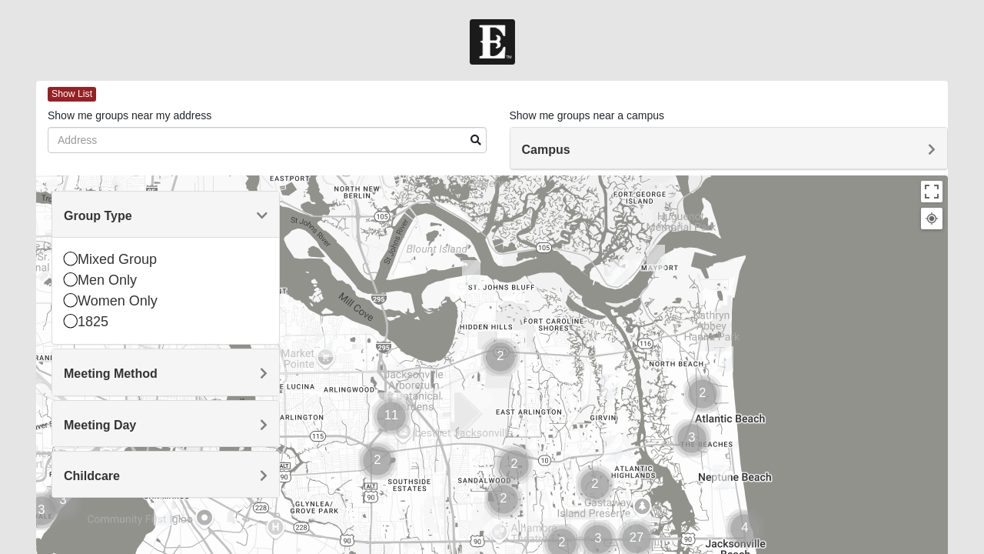
scroll to position [82, 0]
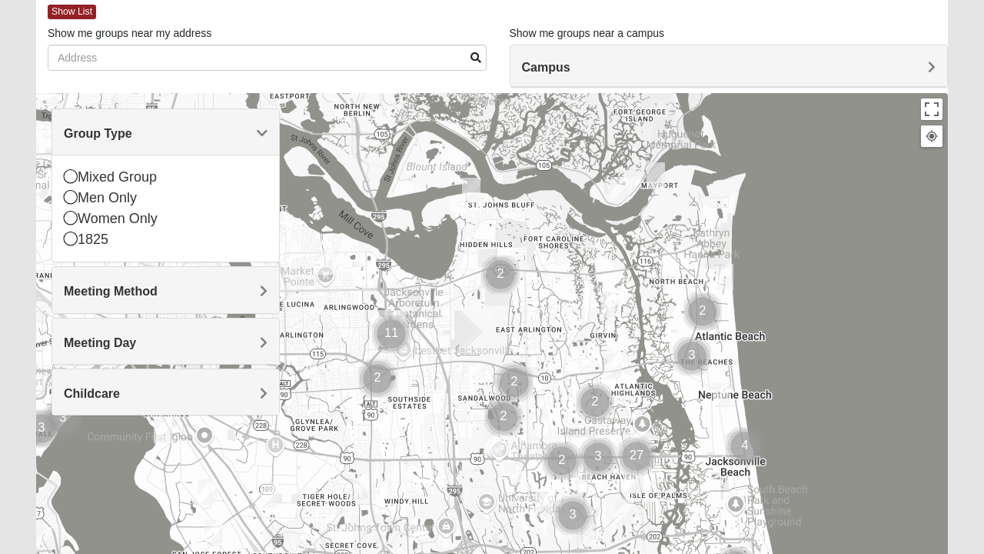
click at [271, 143] on div "Group Type" at bounding box center [165, 131] width 227 height 45
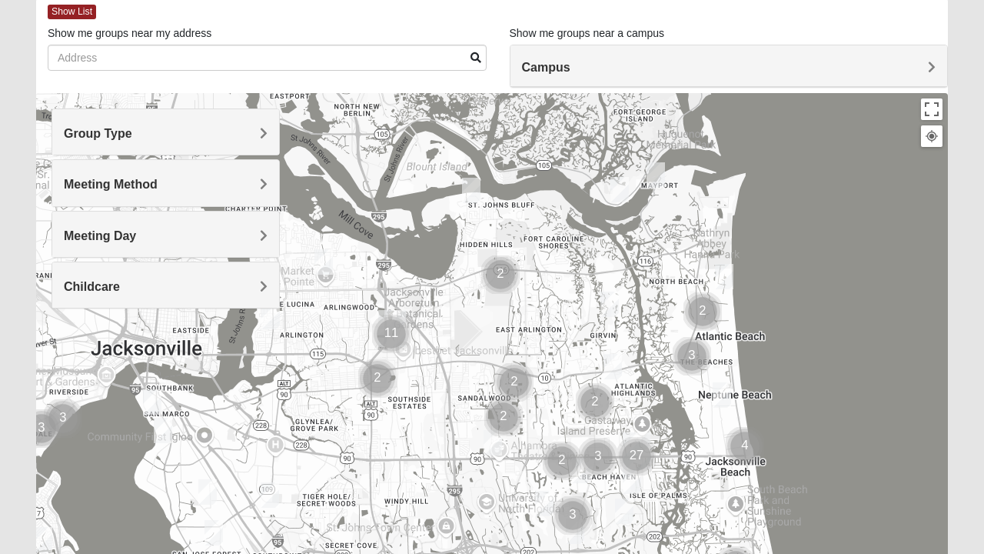
click at [94, 141] on div "Group Type" at bounding box center [165, 131] width 227 height 45
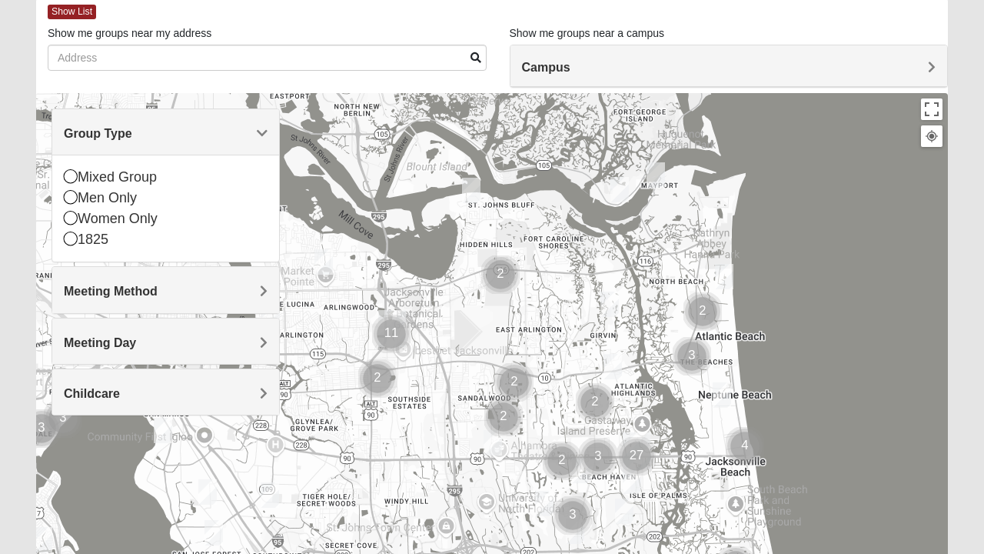
click at [81, 203] on div "Men Only" at bounding box center [166, 198] width 204 height 21
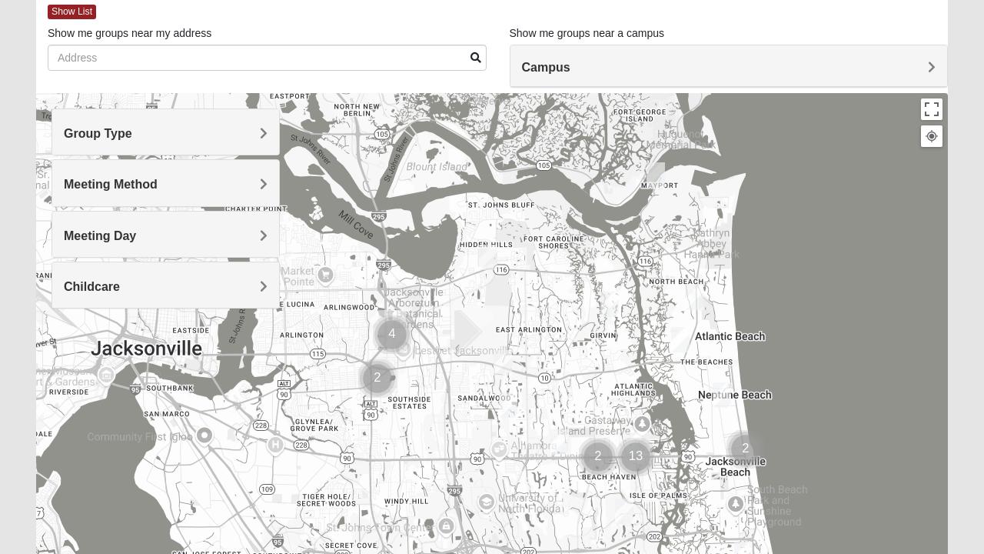
click at [86, 194] on div "Meeting Method" at bounding box center [165, 182] width 227 height 45
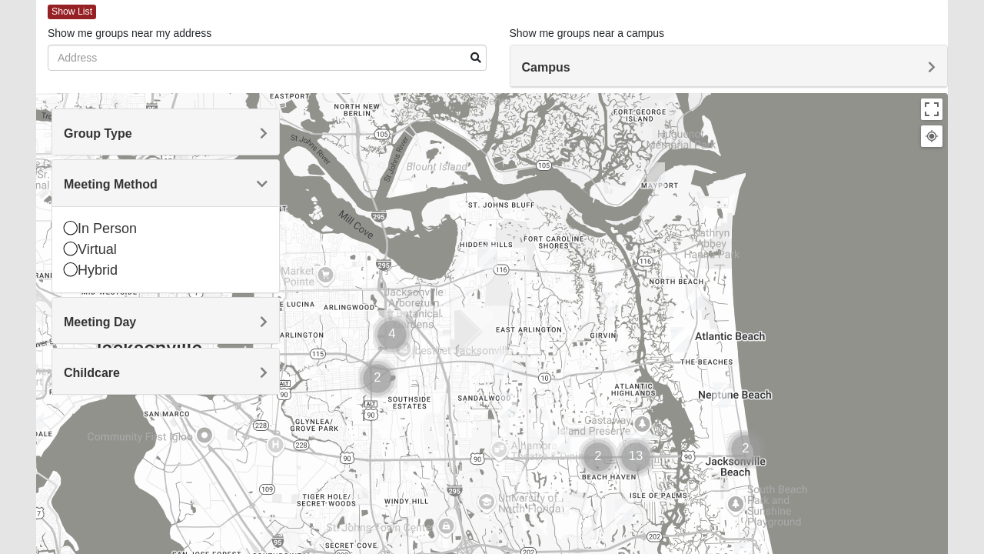
click at [83, 185] on span "Meeting Method" at bounding box center [111, 184] width 94 height 13
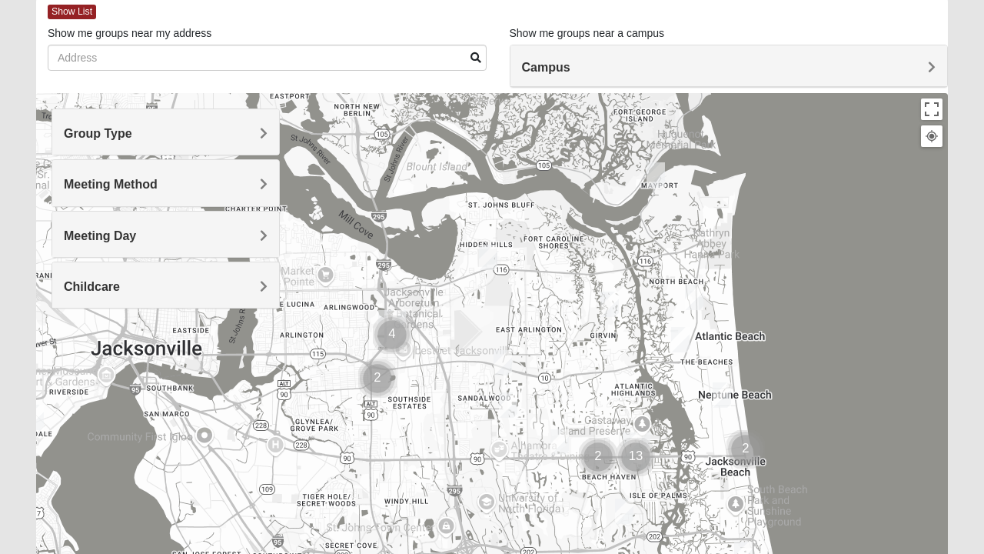
click at [85, 246] on div "Meeting Day" at bounding box center [165, 233] width 227 height 45
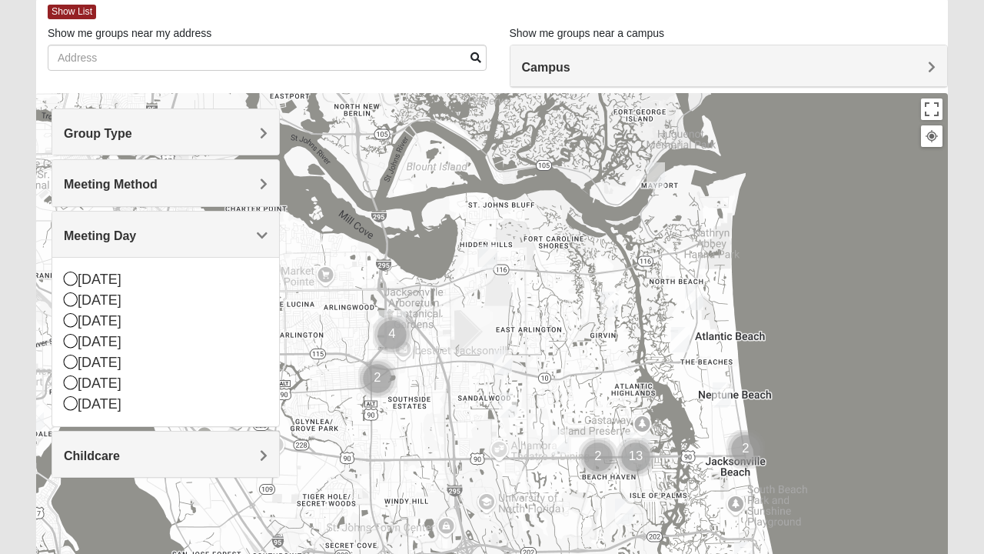
click at [73, 326] on div "Tuesday" at bounding box center [166, 321] width 204 height 21
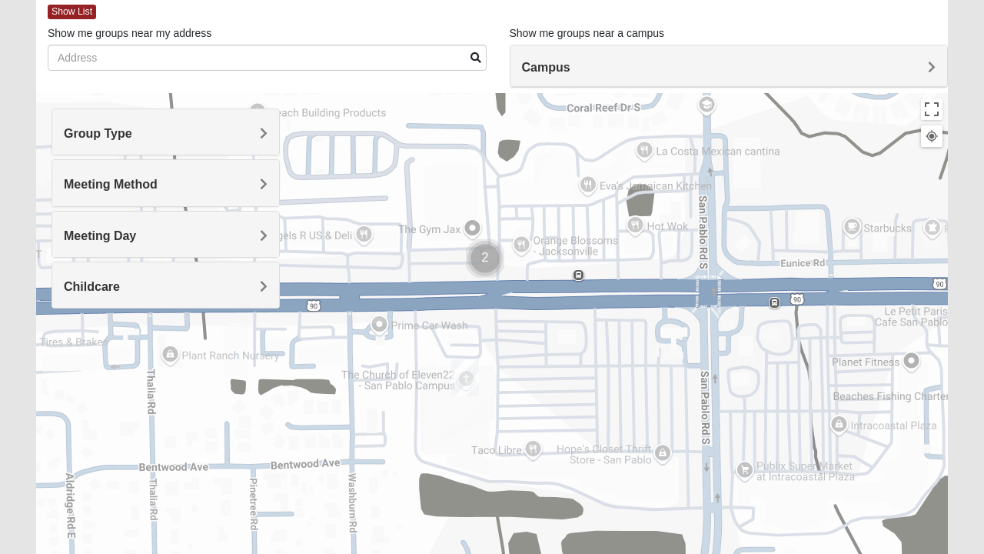
click at [495, 258] on img "Cluster of 2 groups" at bounding box center [485, 258] width 51 height 51
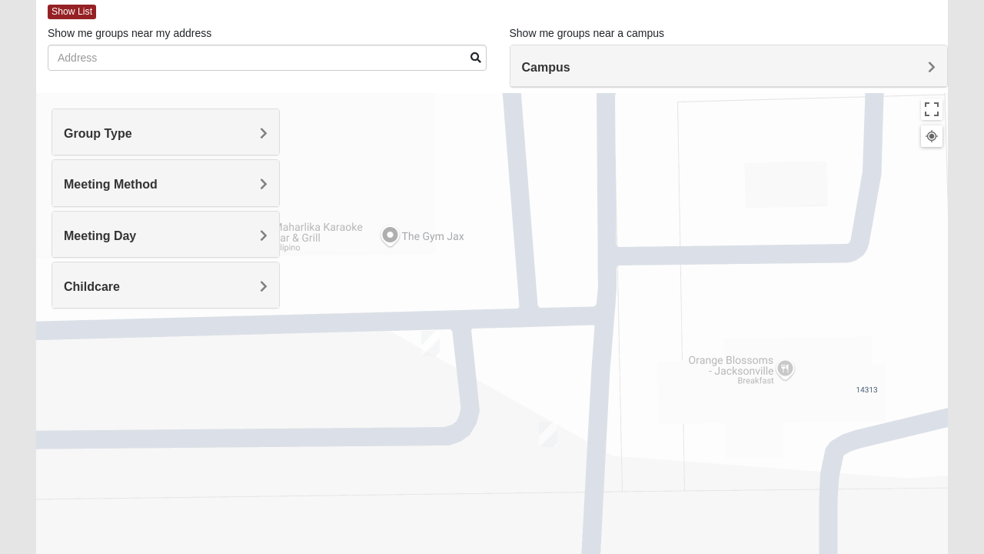
click at [443, 343] on img "Mens Jester 32224" at bounding box center [430, 343] width 31 height 38
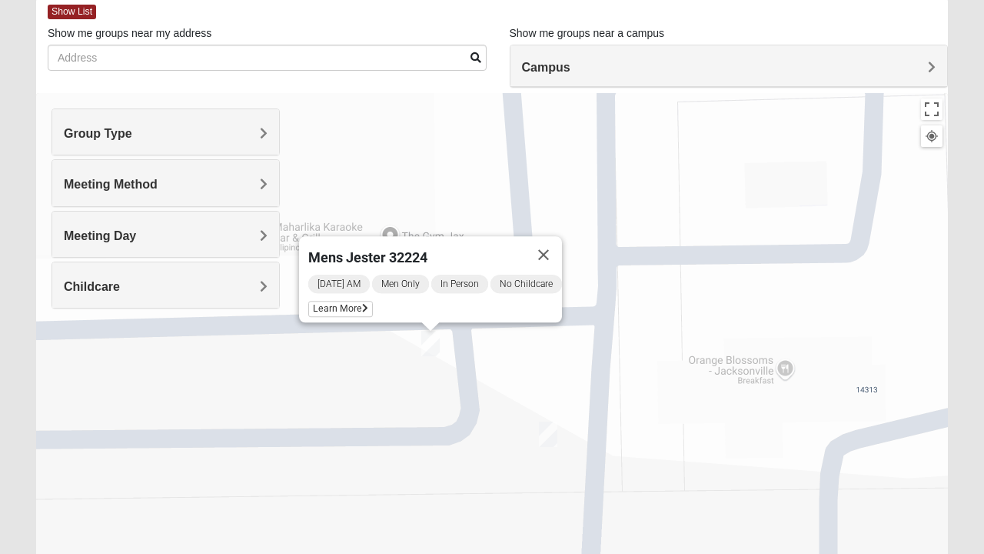
click at [362, 304] on icon at bounding box center [365, 308] width 6 height 9
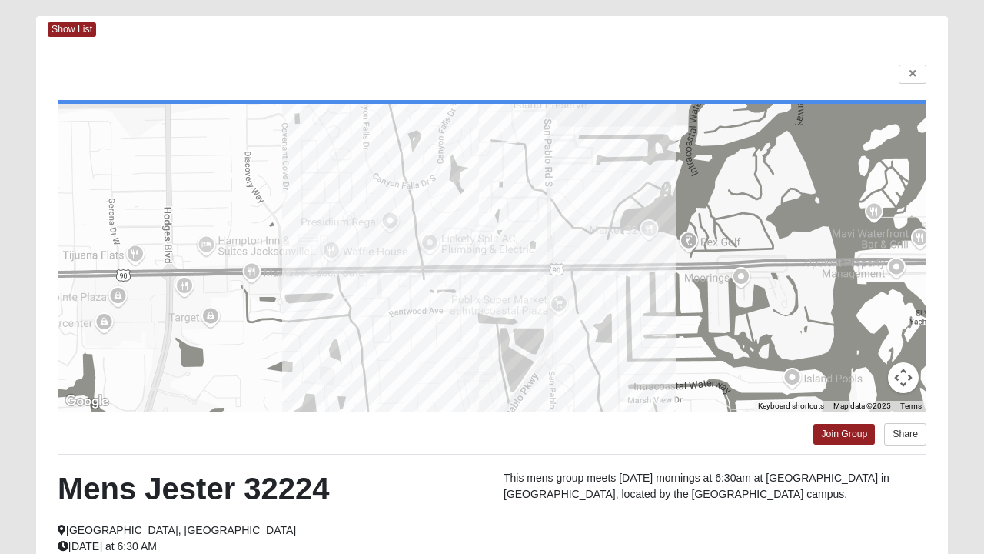
scroll to position [0, 0]
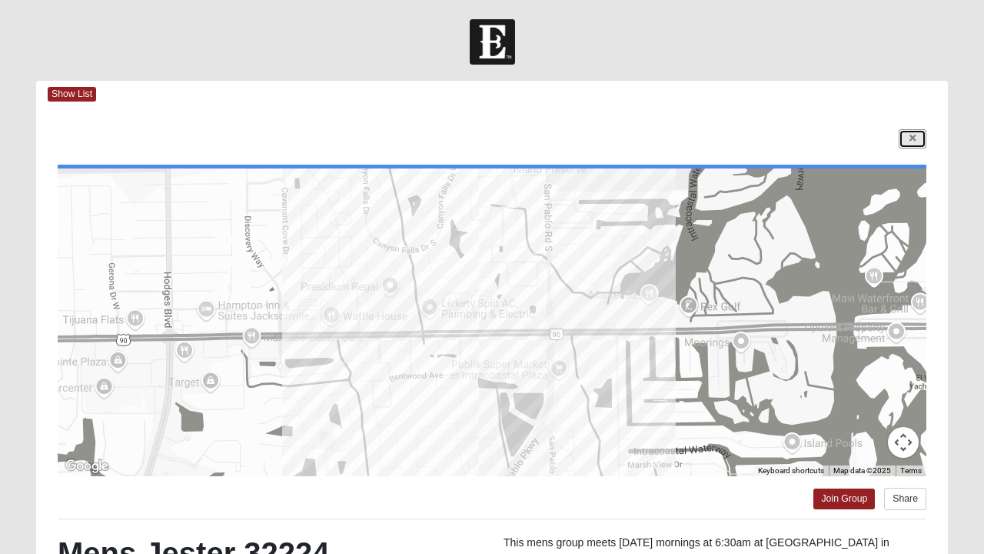
click at [916, 146] on link at bounding box center [913, 138] width 28 height 19
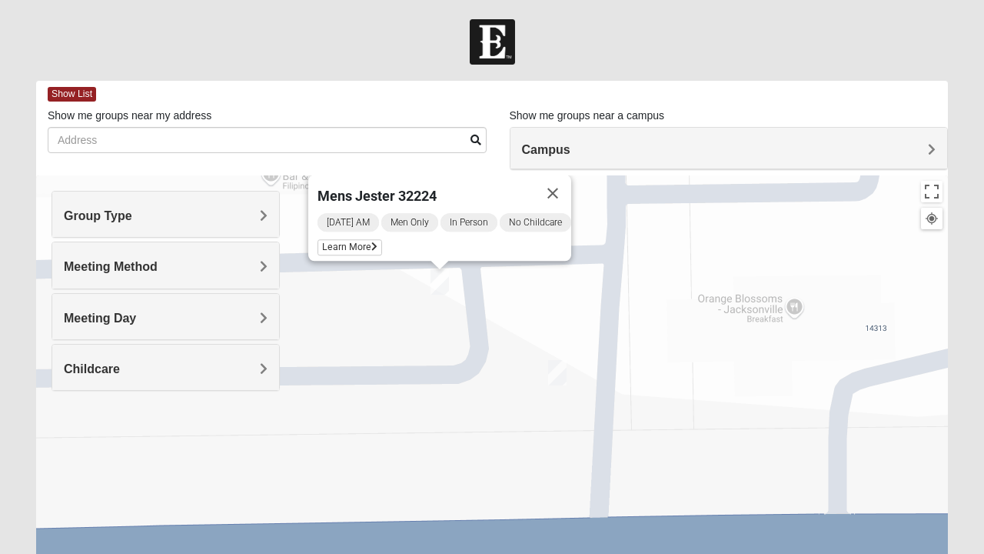
click at [559, 371] on img "On Campus Mens Durrance 32250" at bounding box center [557, 373] width 31 height 38
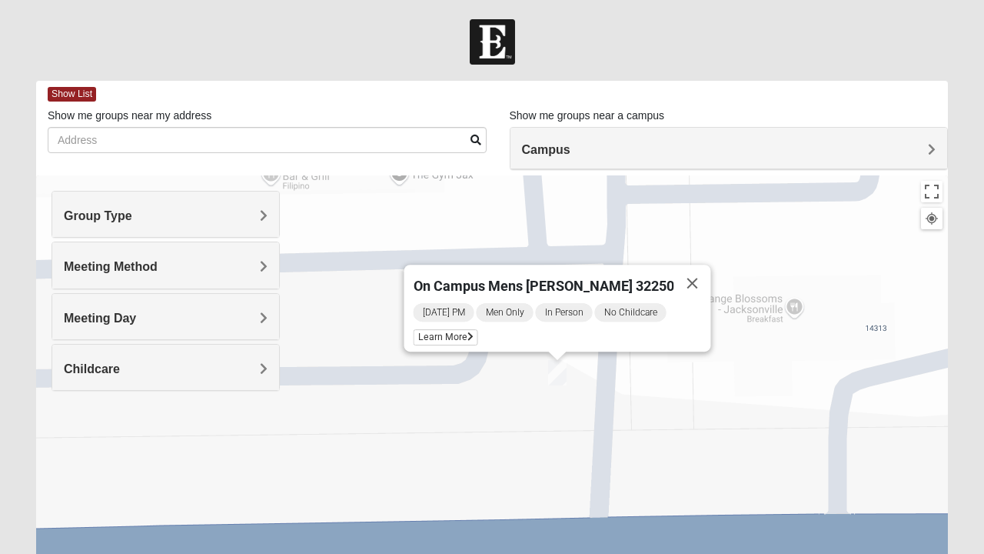
click at [471, 331] on span "Learn More" at bounding box center [446, 337] width 65 height 16
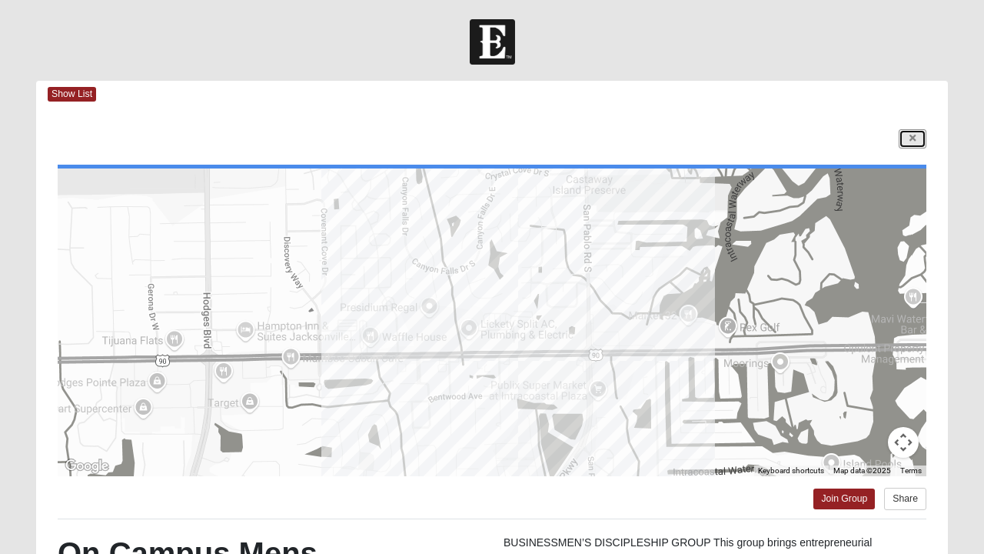
click at [919, 141] on link at bounding box center [913, 138] width 28 height 19
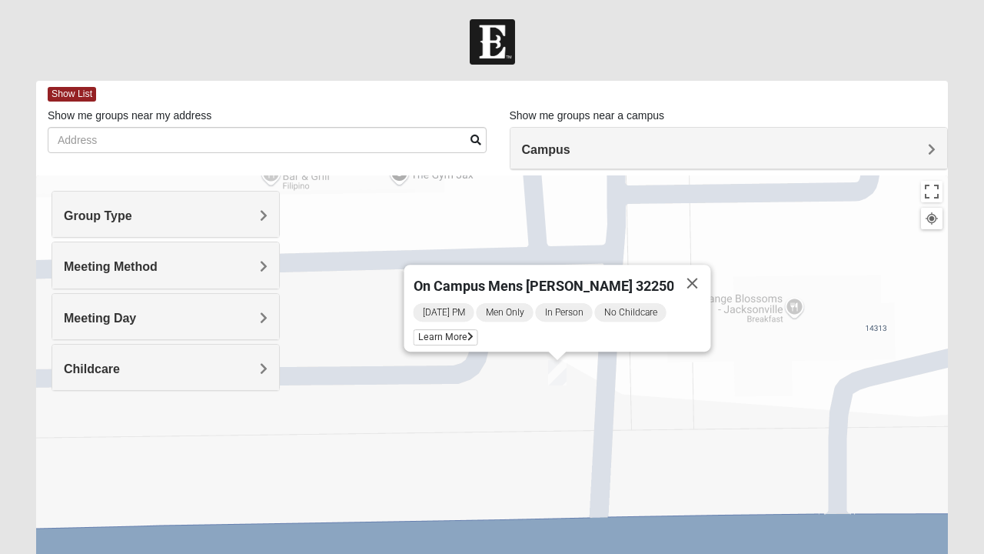
click at [684, 278] on button "Close" at bounding box center [692, 282] width 37 height 37
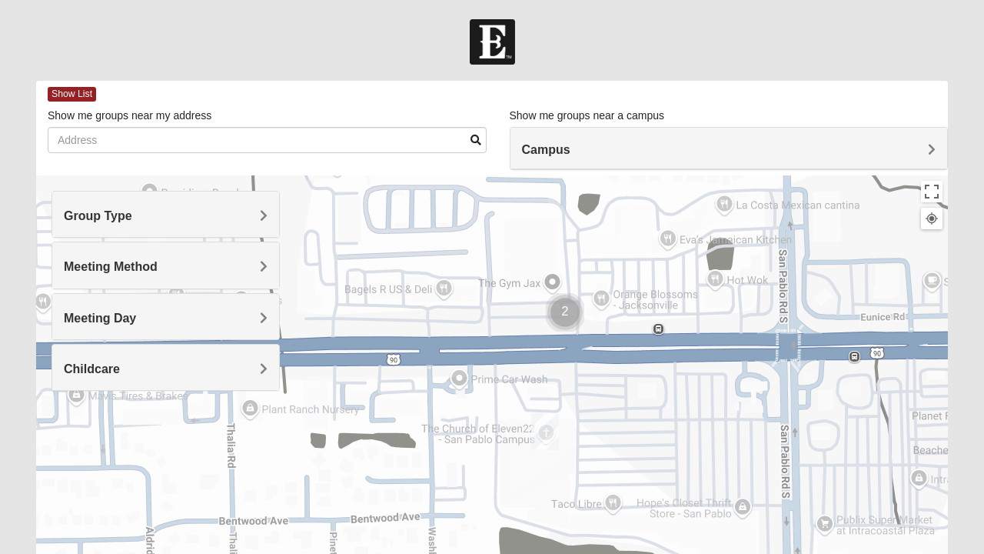
click at [235, 318] on h4 "Meeting Day" at bounding box center [166, 318] width 204 height 15
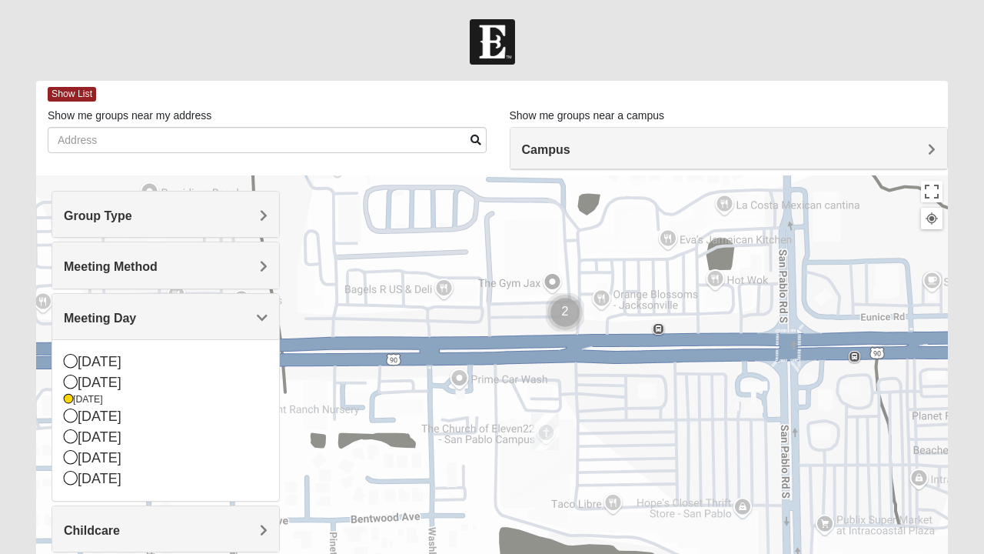
click at [71, 406] on div "[DATE]" at bounding box center [166, 416] width 204 height 21
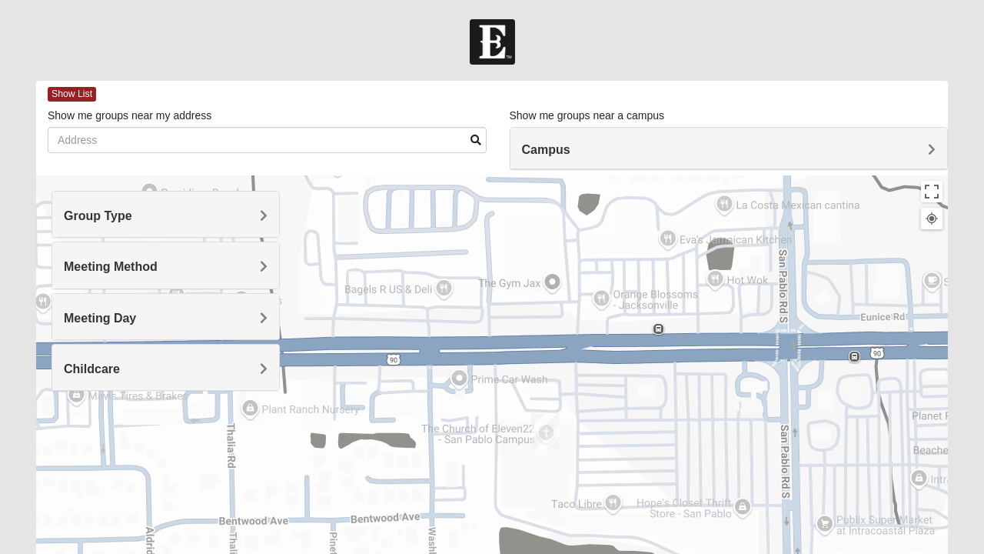
click at [194, 217] on h4 "Group Type" at bounding box center [166, 215] width 204 height 15
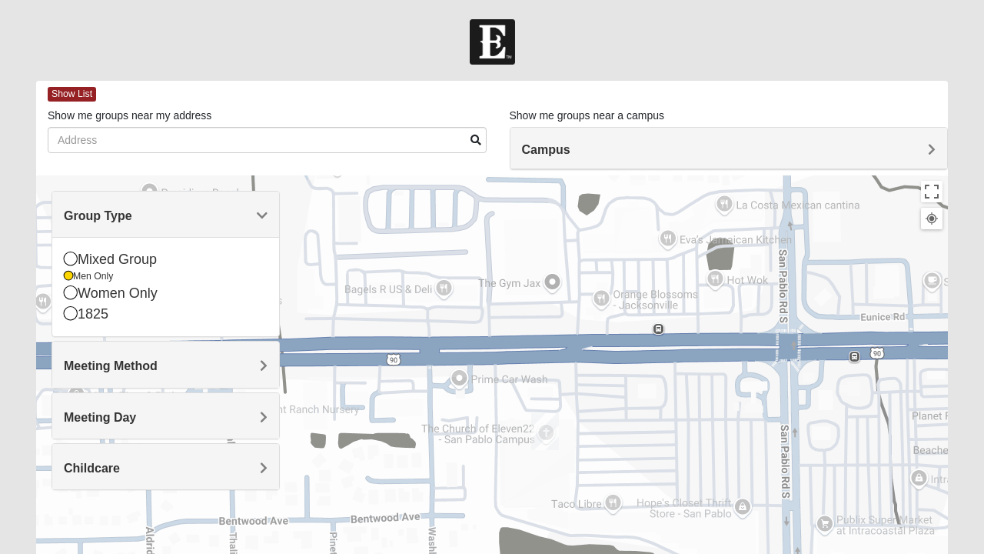
click at [68, 271] on icon at bounding box center [68, 275] width 9 height 9
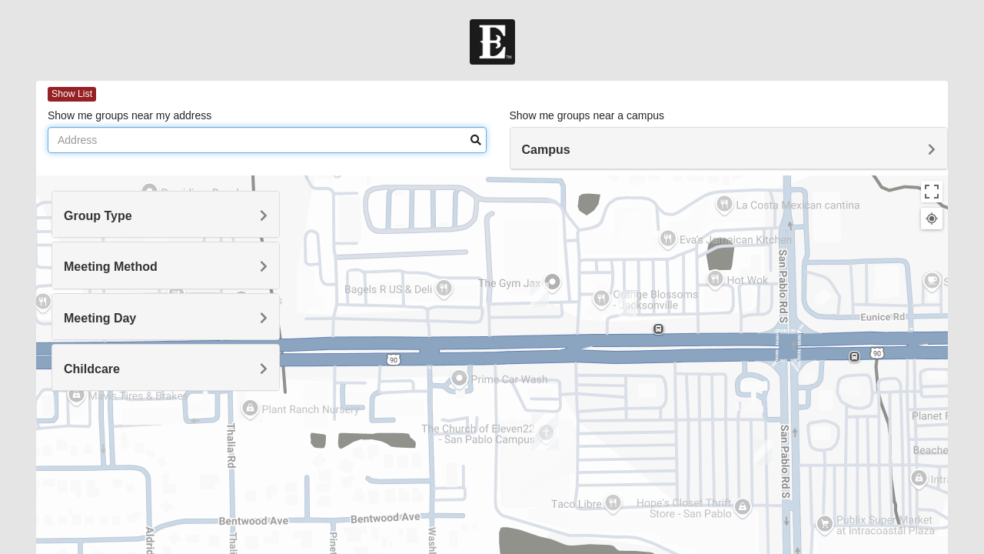
click at [401, 145] on input "Show me groups near my address" at bounding box center [267, 140] width 439 height 26
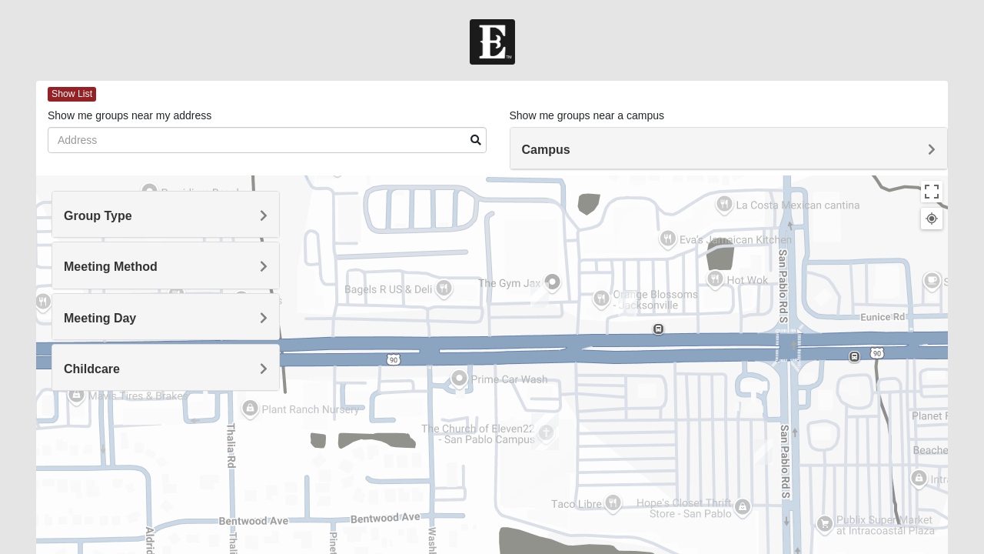
click at [251, 312] on h4 "Meeting Day" at bounding box center [166, 318] width 204 height 15
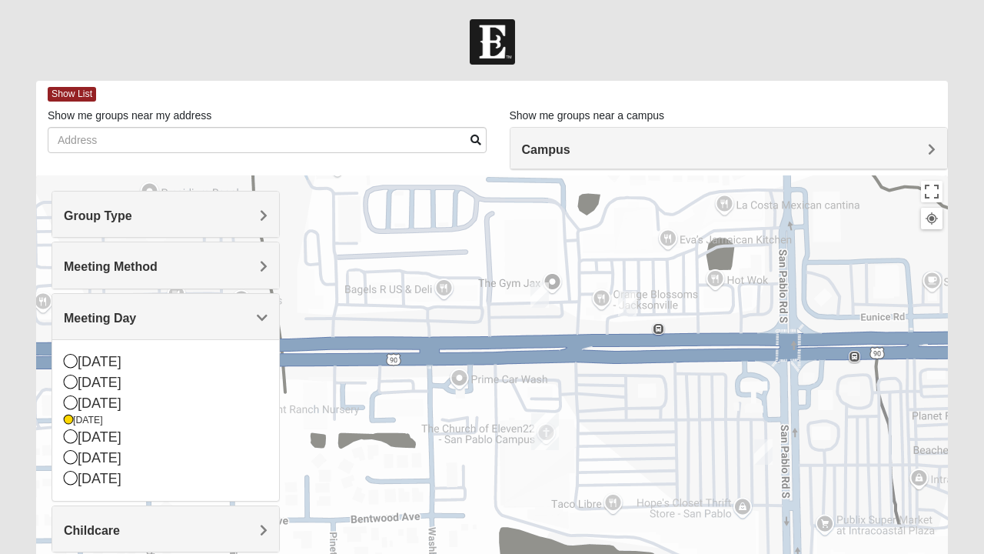
click at [80, 415] on div "[DATE]" at bounding box center [166, 420] width 204 height 13
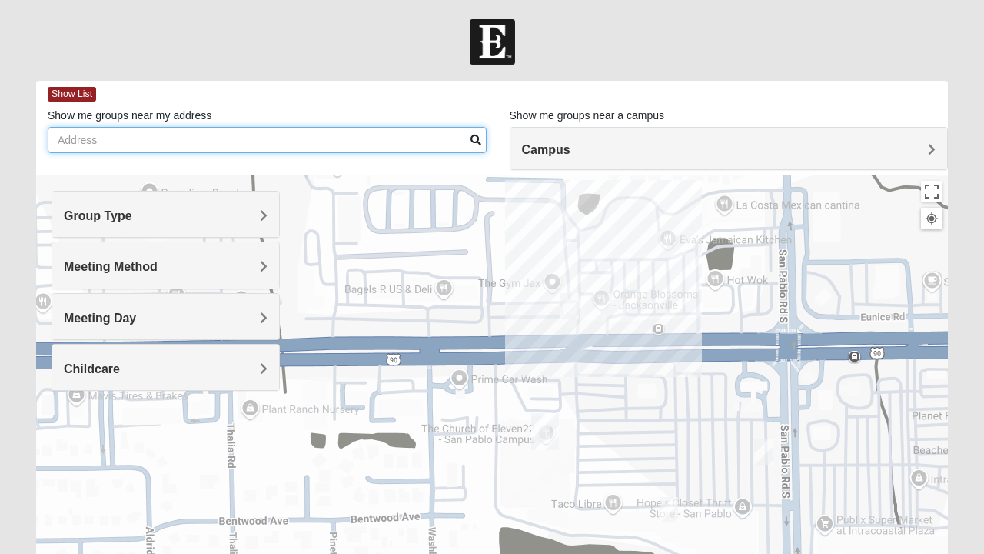
click at [364, 134] on input "Show me groups near my address" at bounding box center [267, 140] width 439 height 26
type input "32221"
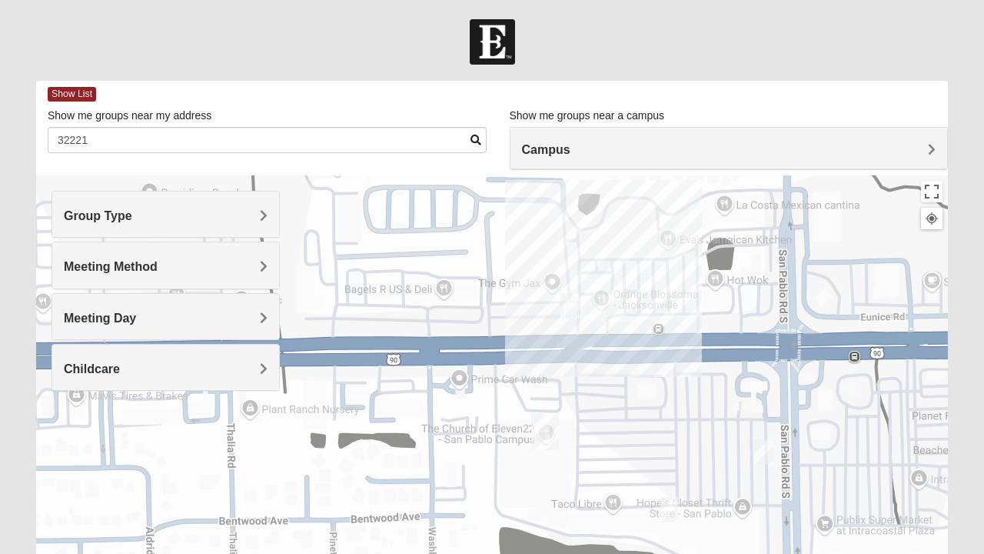
click at [475, 140] on span at bounding box center [475, 140] width 11 height 11
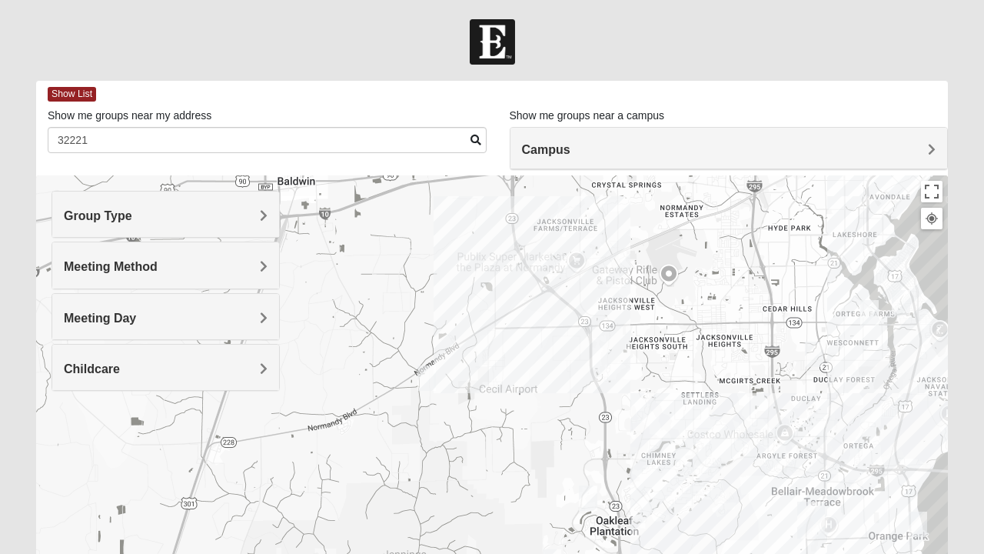
click at [431, 372] on img "Mixed Corwin 32221" at bounding box center [426, 378] width 31 height 38
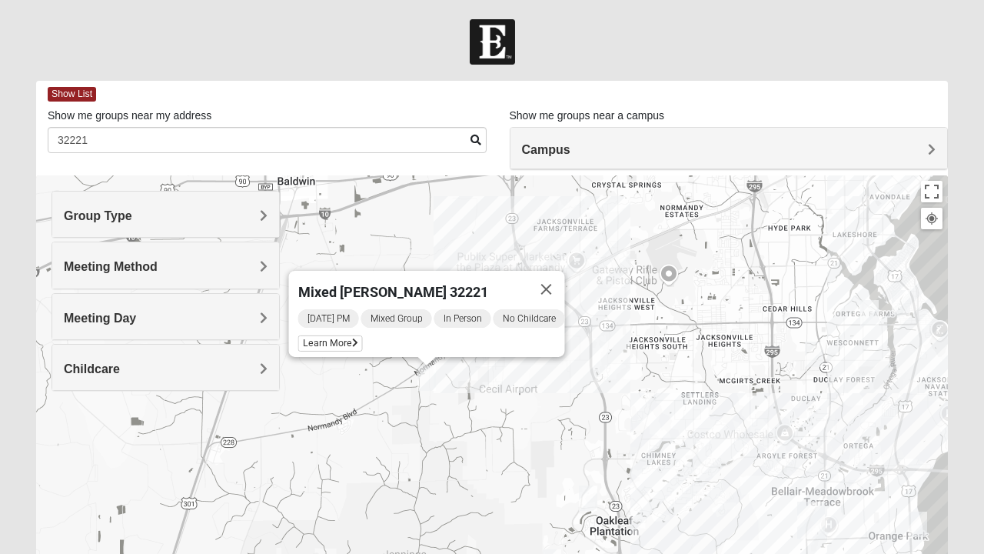
click at [352, 338] on icon at bounding box center [355, 342] width 6 height 9
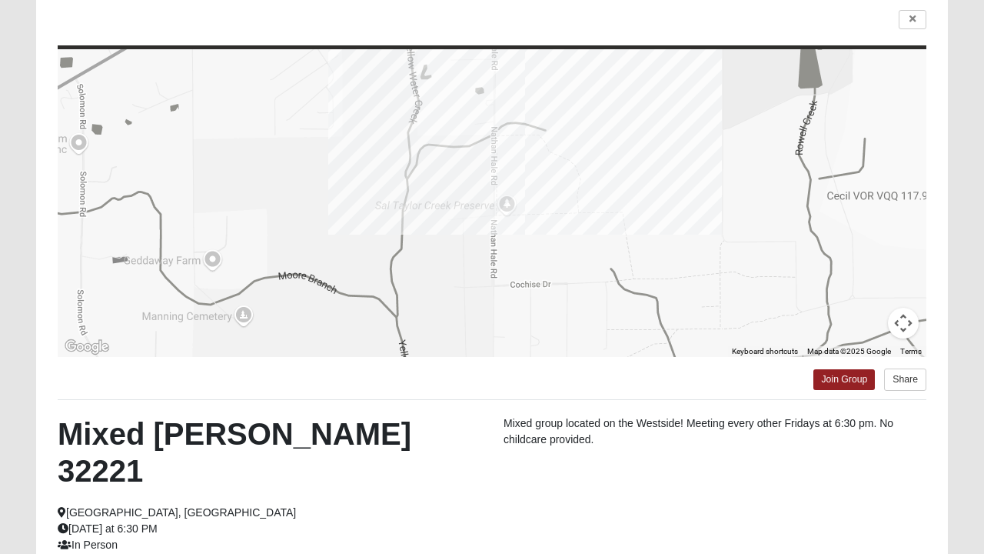
scroll to position [117, 0]
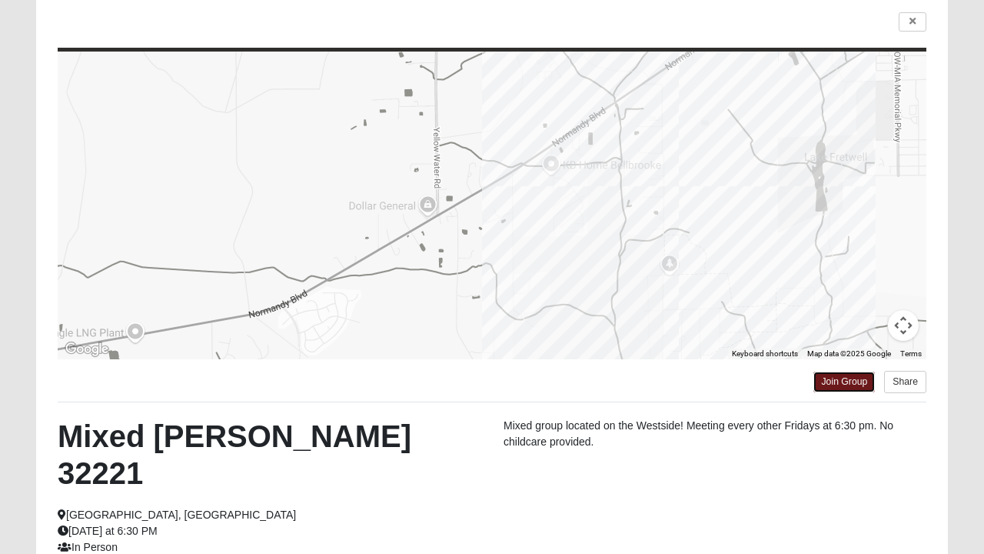
click at [861, 385] on link "Join Group" at bounding box center [844, 381] width 62 height 21
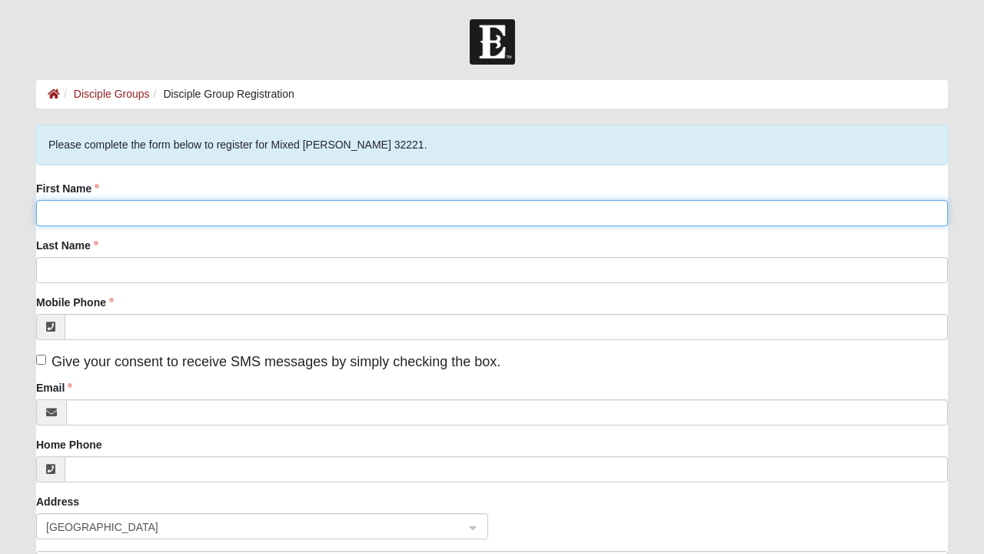
click at [516, 216] on input "First Name" at bounding box center [492, 213] width 912 height 26
type input "Chelsey"
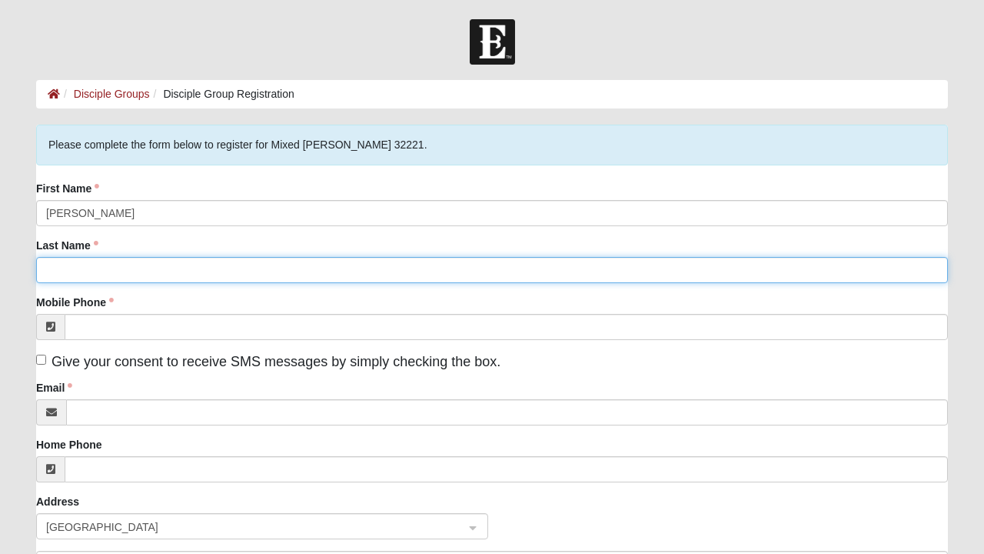
click at [787, 271] on input "Last Name" at bounding box center [492, 270] width 912 height 26
type input "Brannigan"
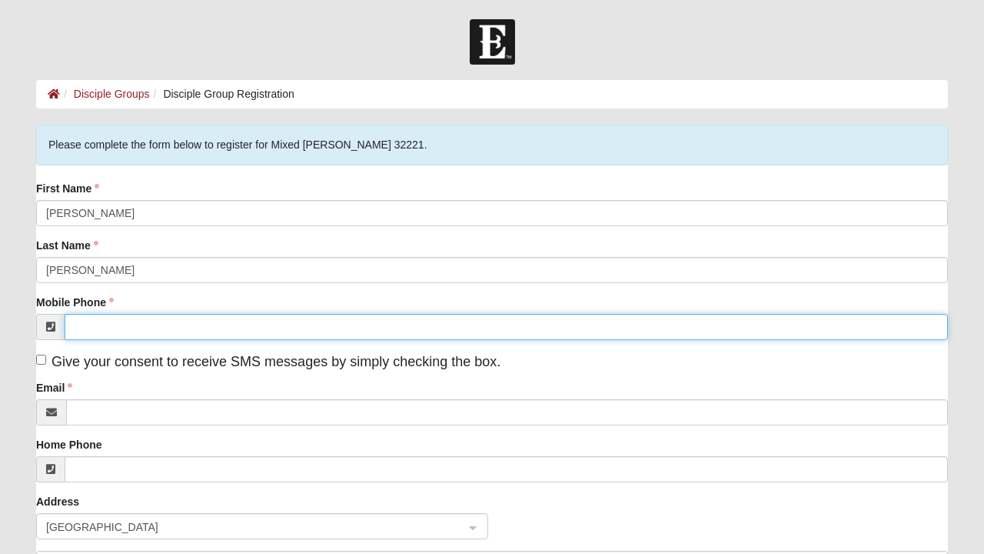
click at [729, 321] on input "Mobile Phone" at bounding box center [506, 327] width 883 height 26
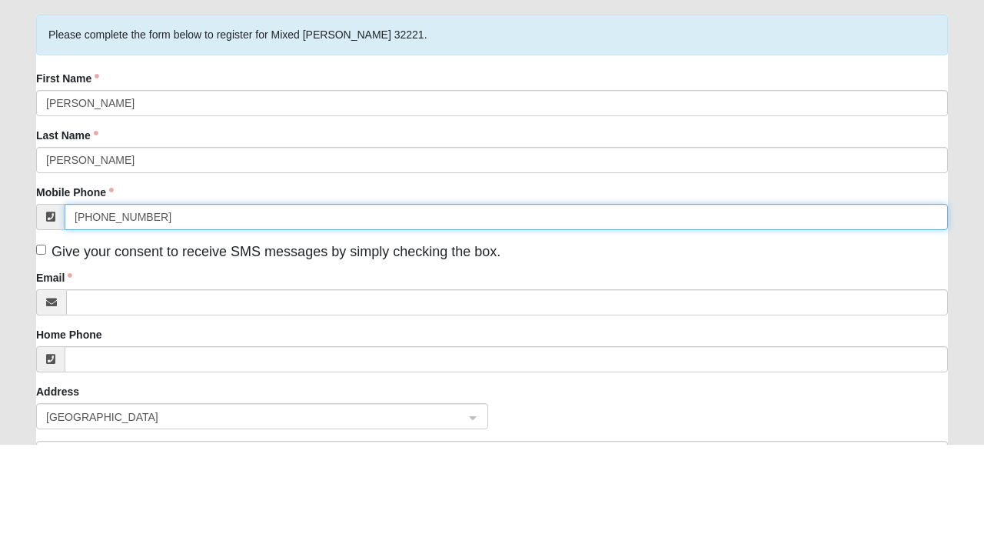
type input "(856) 535-5961"
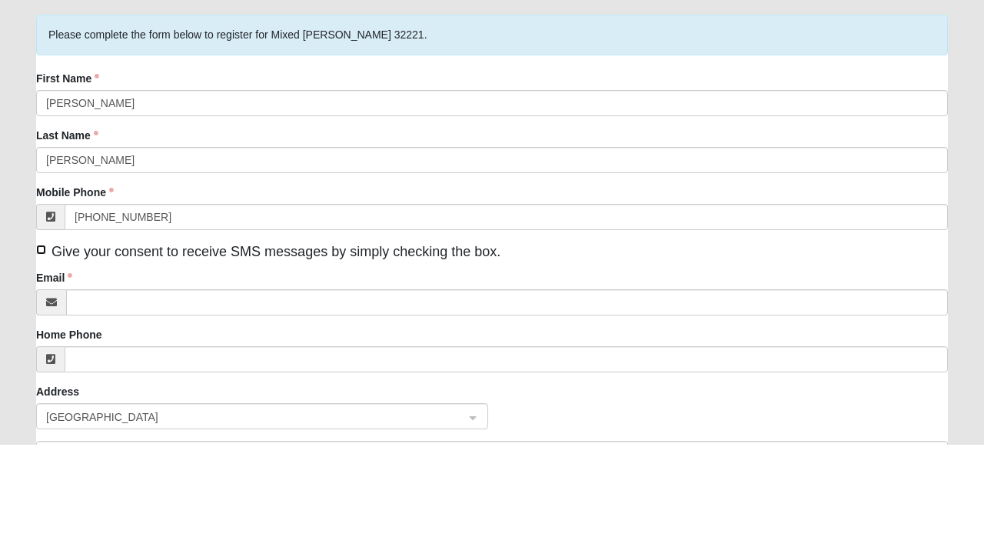
click at [45, 359] on input "Give your consent to receive SMS messages by simply checking the box." at bounding box center [41, 359] width 10 height 10
checkbox input "true"
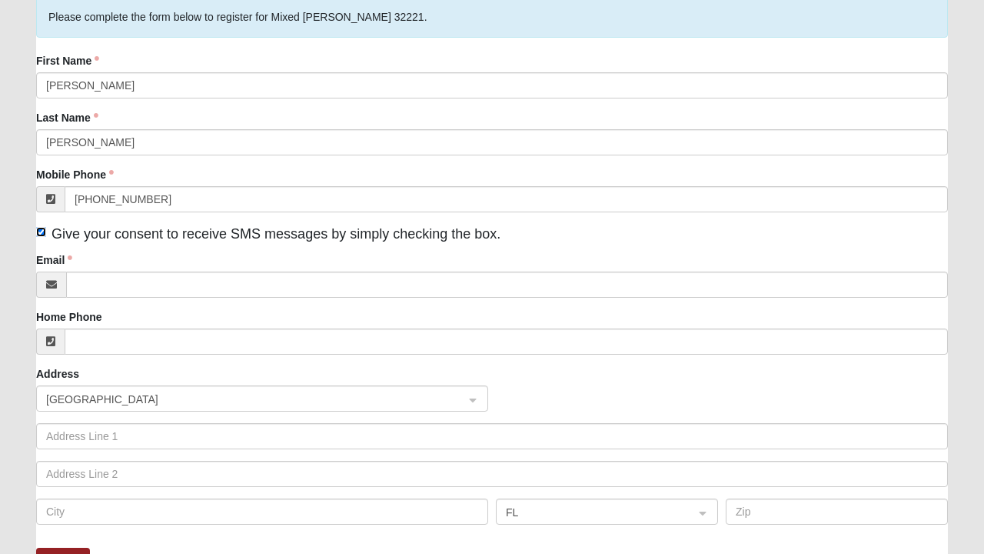
scroll to position [129, 0]
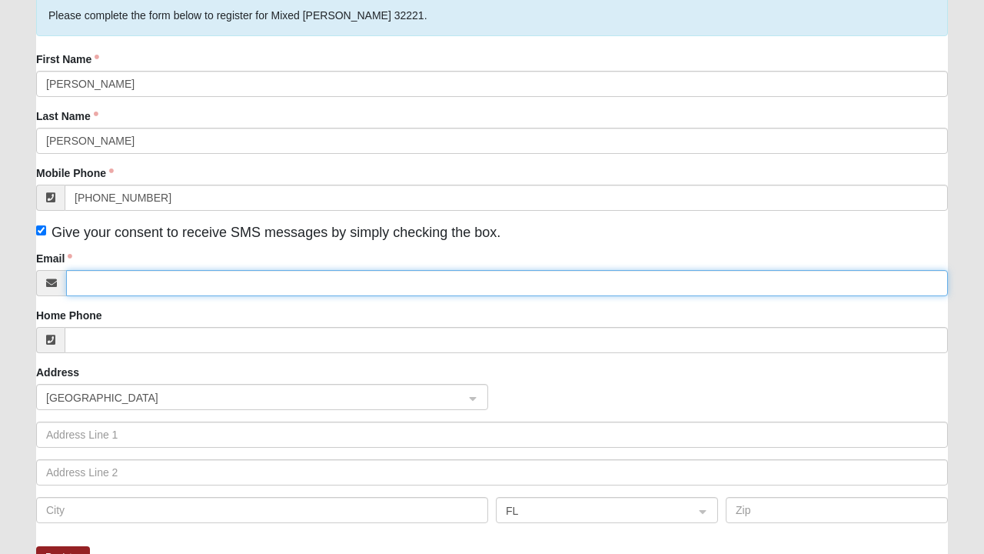
click at [268, 286] on input "Email" at bounding box center [507, 283] width 882 height 26
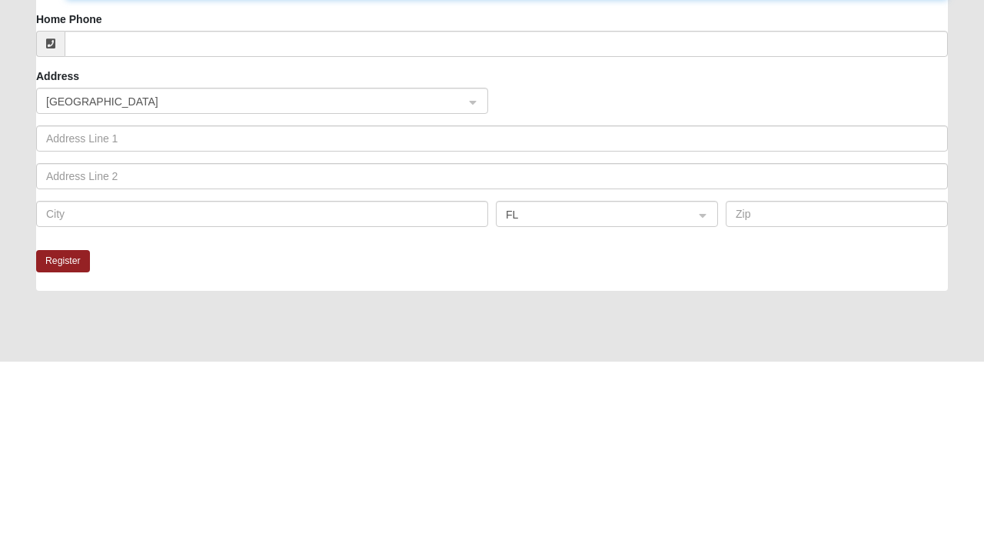
type input "Cbrannigan88@icloud.com"
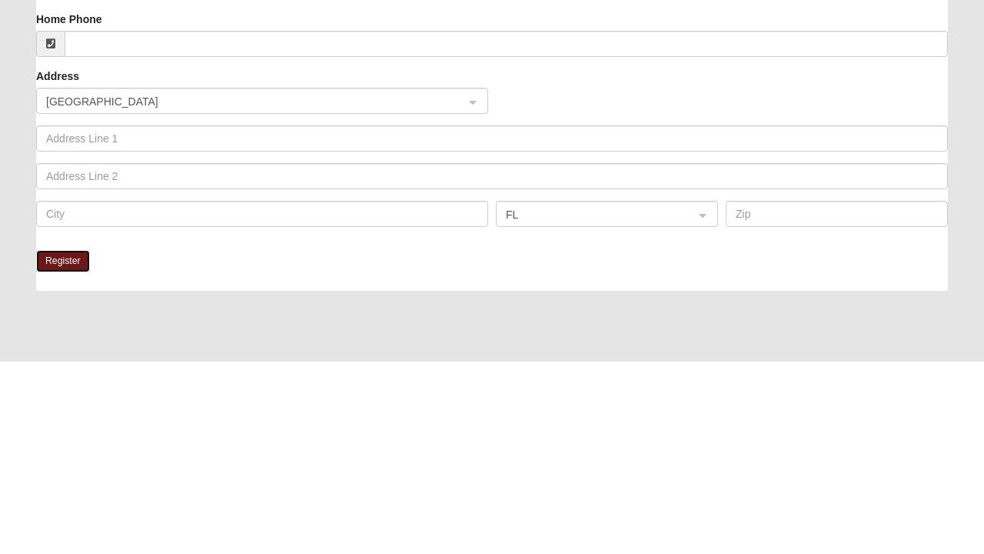
click at [73, 460] on button "Register" at bounding box center [63, 454] width 54 height 22
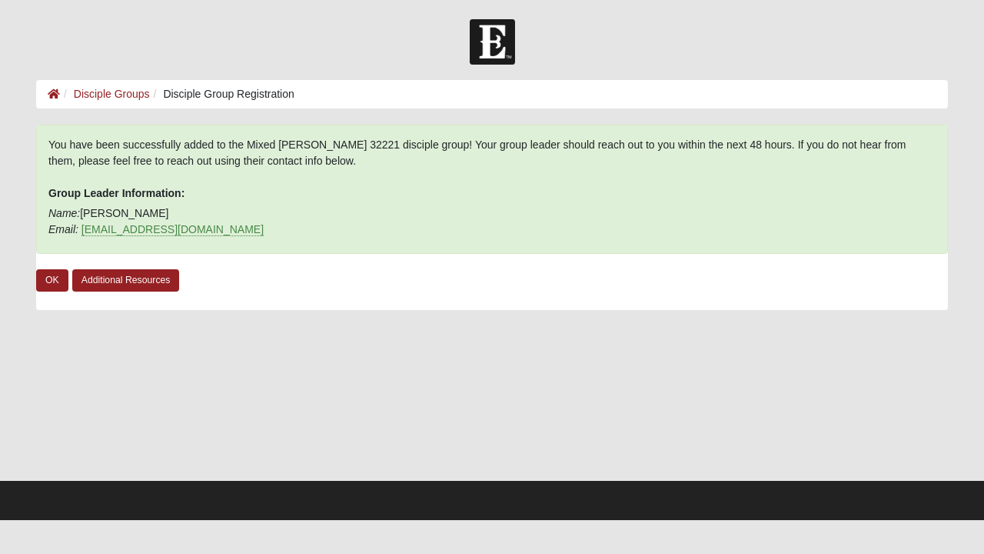
scroll to position [0, 0]
click at [55, 288] on link "OK" at bounding box center [52, 280] width 32 height 22
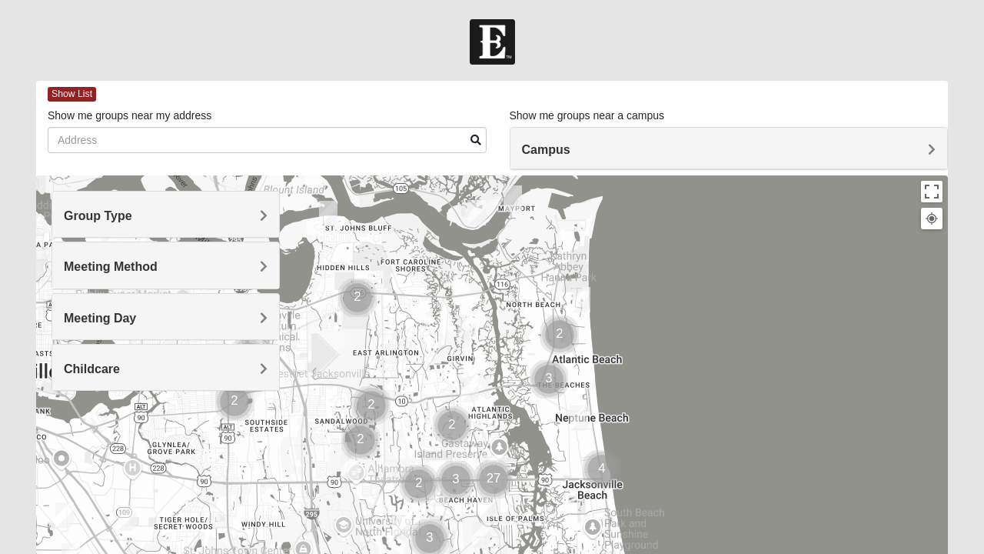
click at [137, 208] on div "Group Type" at bounding box center [165, 213] width 227 height 45
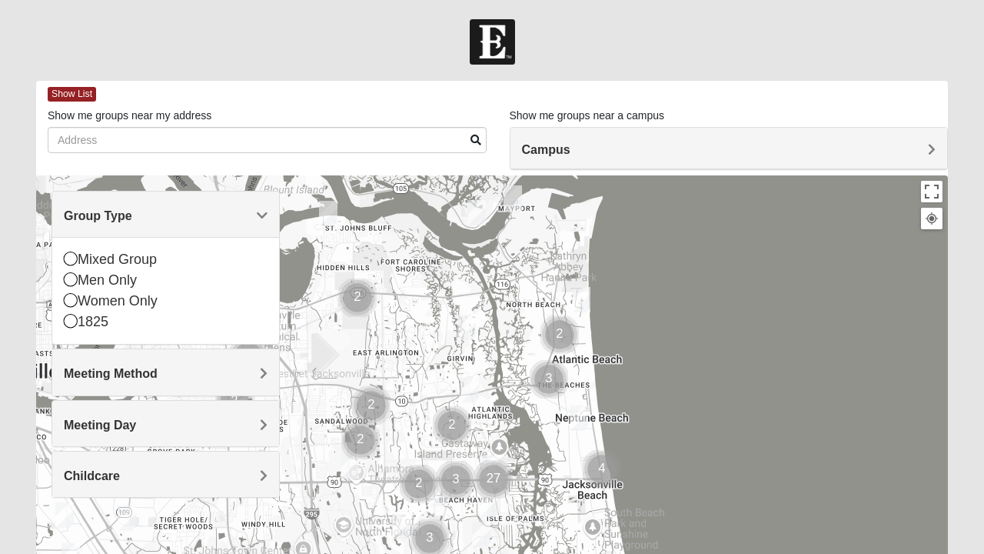
click at [71, 204] on div "Group Type" at bounding box center [165, 213] width 227 height 45
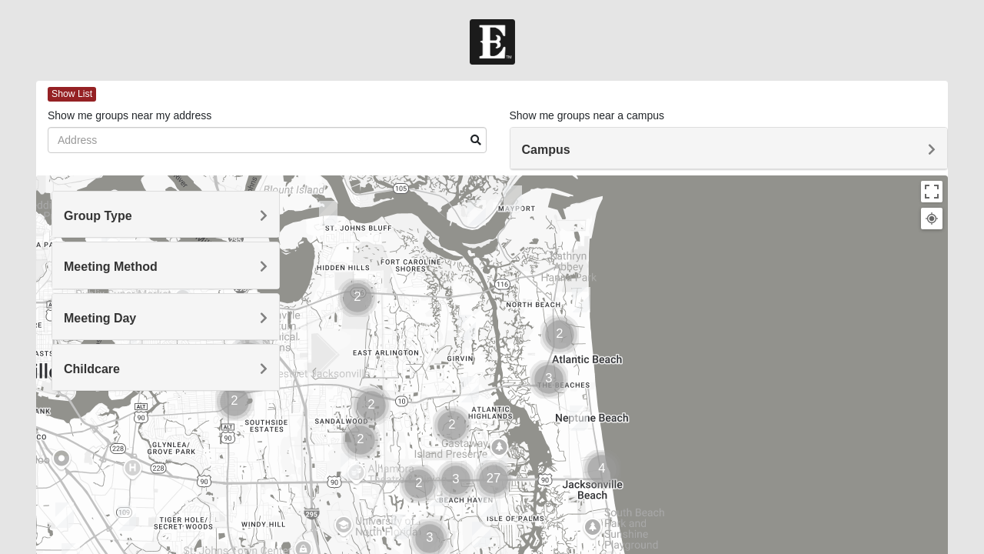
click at [85, 249] on div "Meeting Method" at bounding box center [165, 264] width 227 height 45
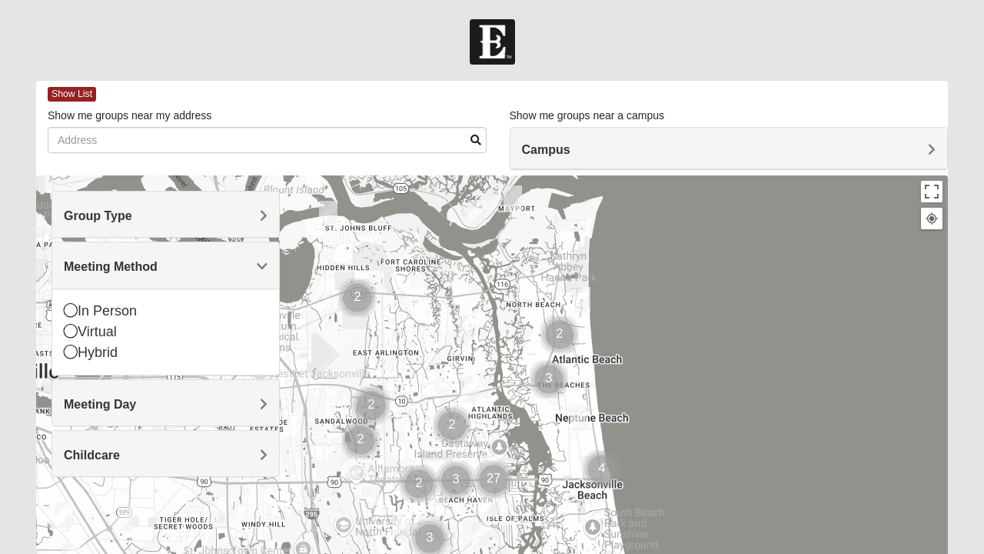
click at [77, 255] on div "Meeting Method" at bounding box center [165, 264] width 227 height 45
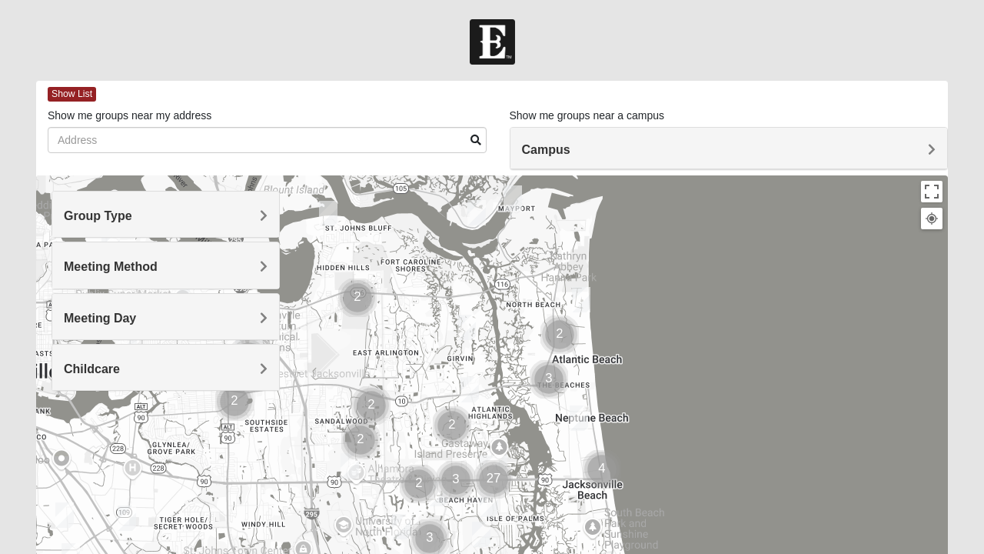
click at [254, 311] on h4 "Meeting Day" at bounding box center [166, 318] width 204 height 15
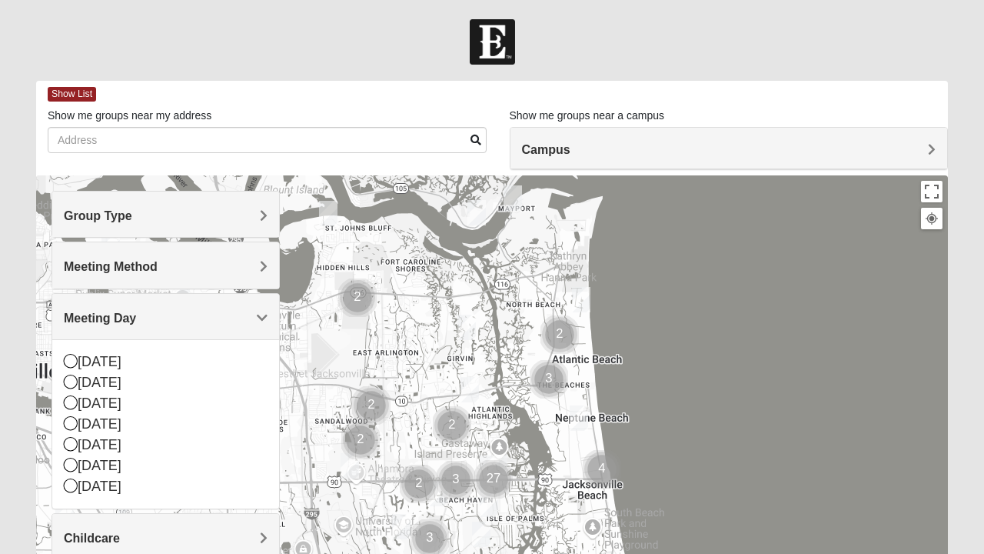
click at [75, 362] on icon at bounding box center [71, 361] width 14 height 14
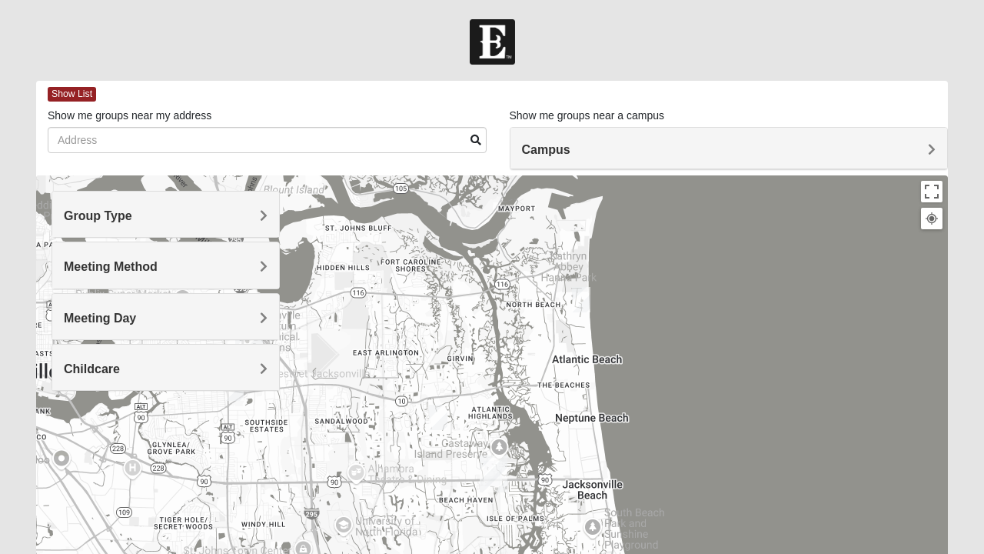
click at [178, 357] on div "Childcare" at bounding box center [165, 366] width 227 height 45
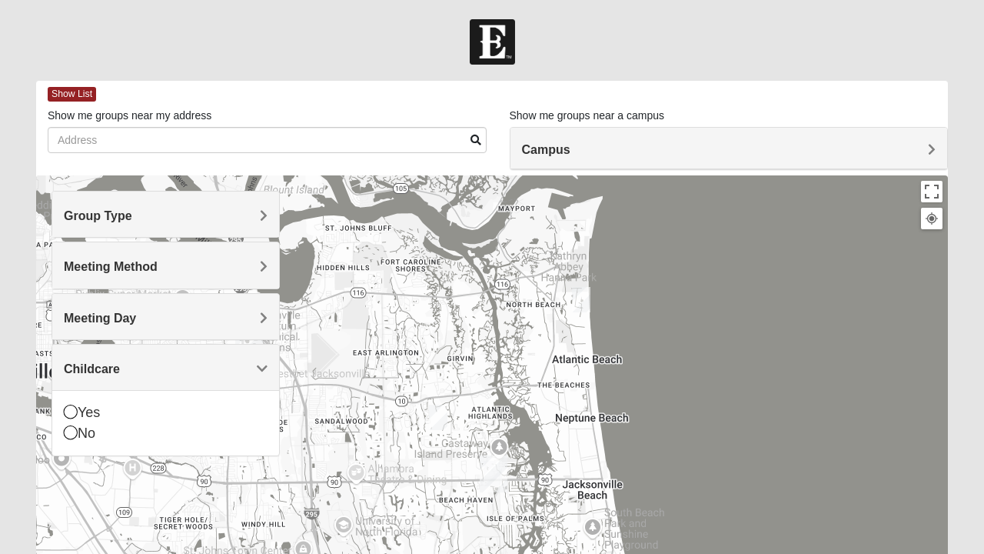
click at [66, 410] on icon at bounding box center [71, 411] width 14 height 14
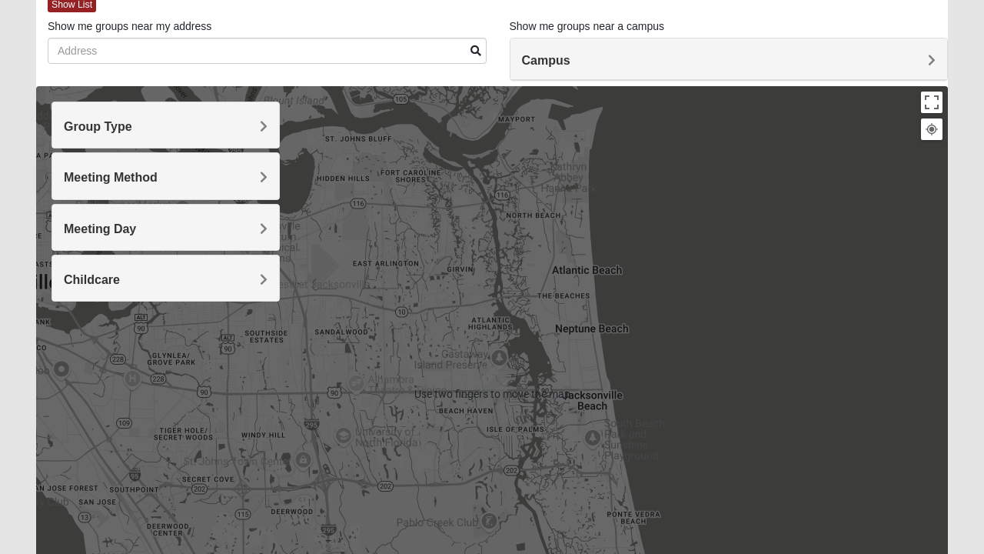
scroll to position [95, 0]
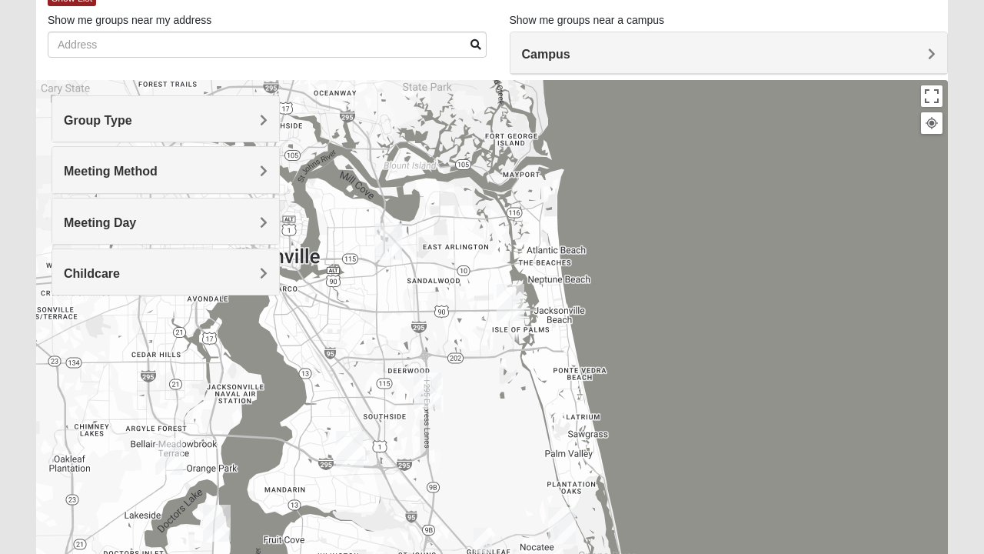
click at [157, 115] on h4 "Group Type" at bounding box center [166, 120] width 204 height 15
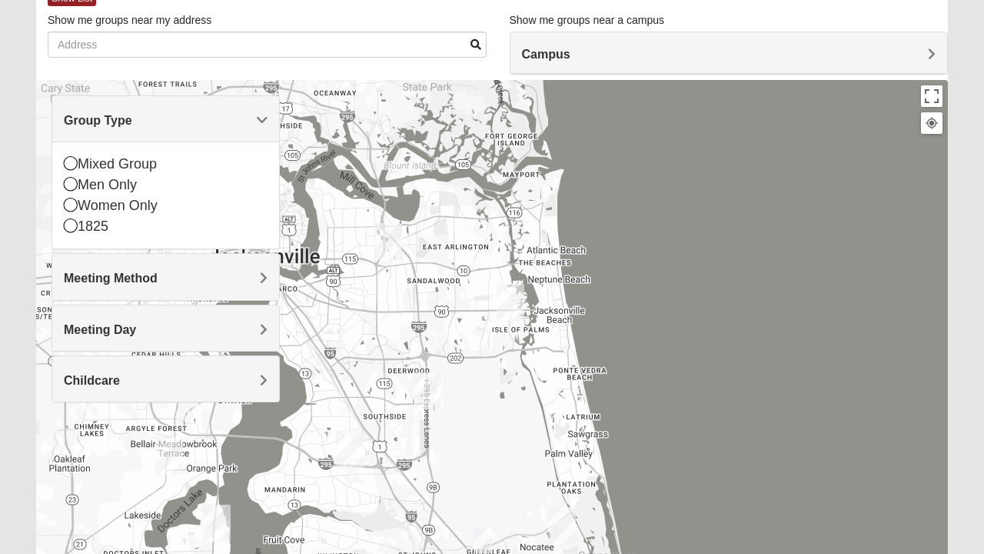
click at [72, 186] on icon at bounding box center [71, 184] width 14 height 14
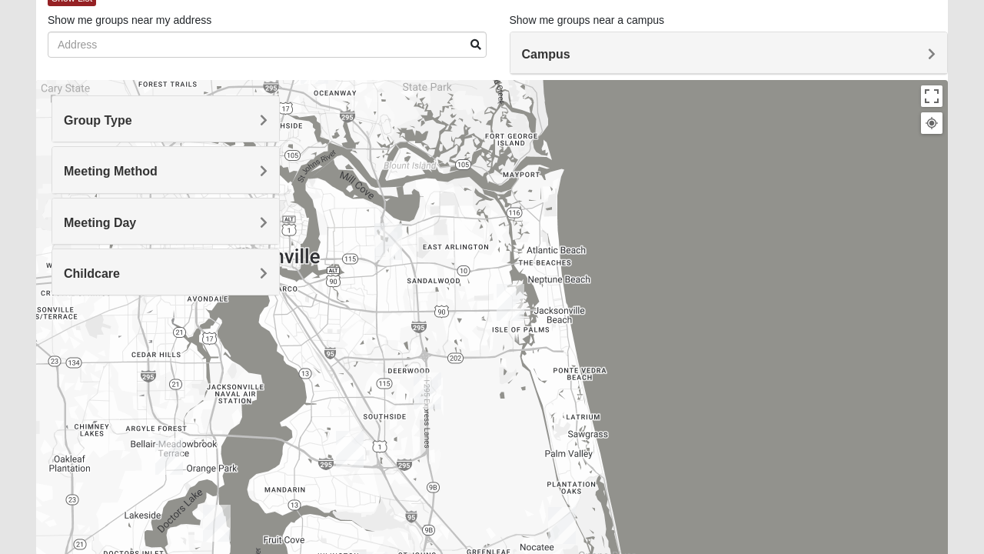
click at [159, 212] on div "Meeting Day" at bounding box center [165, 220] width 227 height 45
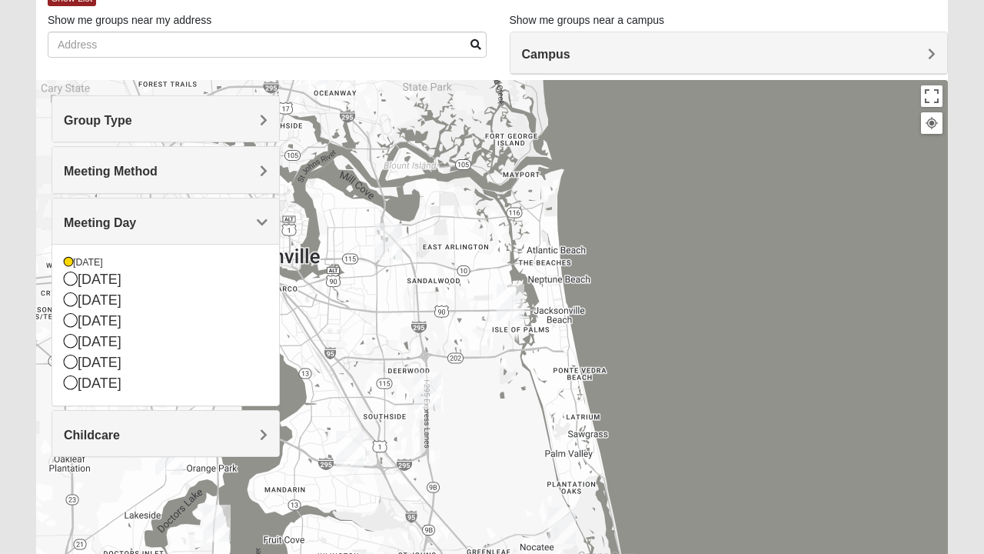
click at [83, 314] on div "[DATE]" at bounding box center [166, 321] width 204 height 21
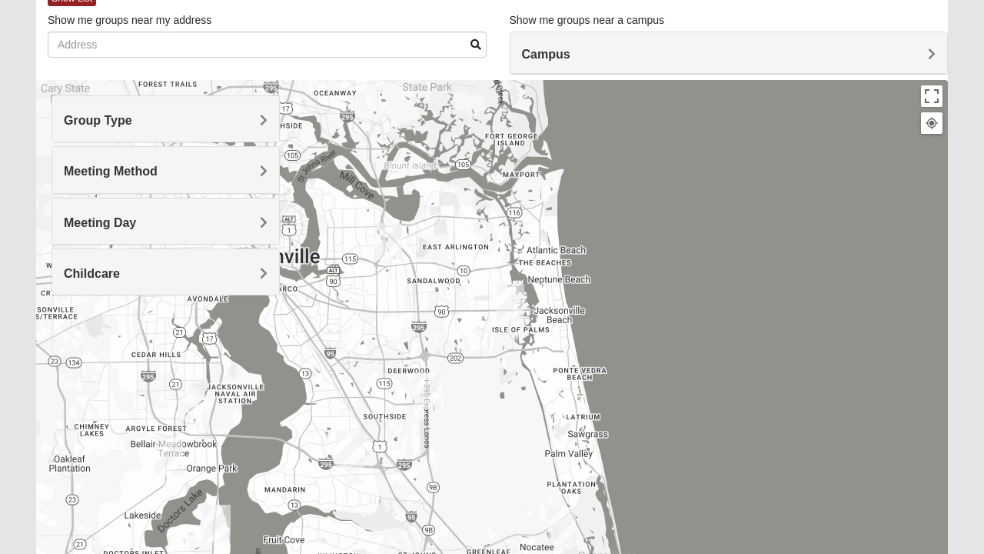
click at [155, 208] on div "Meeting Day" at bounding box center [165, 220] width 227 height 45
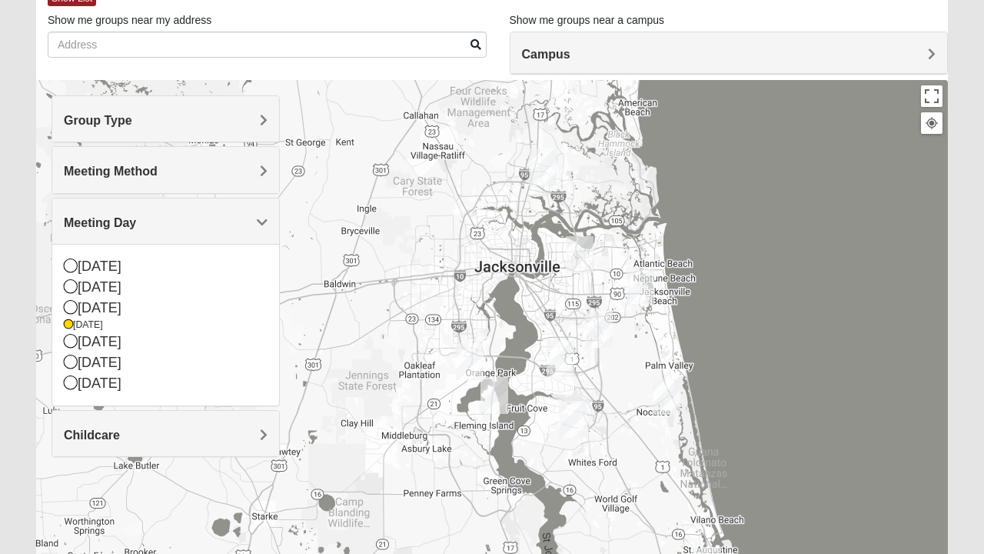
click at [114, 166] on span "Meeting Method" at bounding box center [111, 171] width 94 height 13
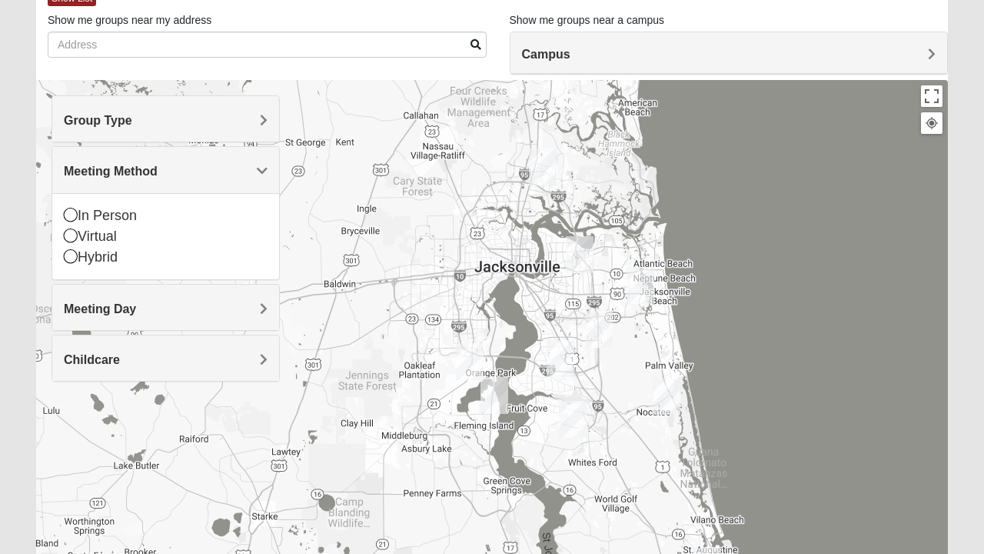
click at [111, 109] on div "Group Type" at bounding box center [165, 118] width 227 height 45
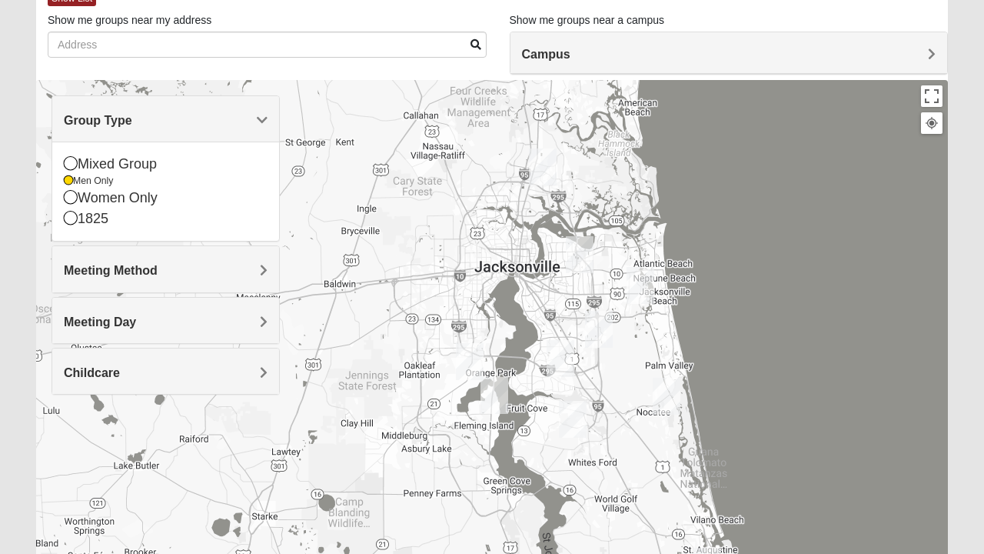
click at [91, 181] on div "Men Only" at bounding box center [166, 181] width 204 height 13
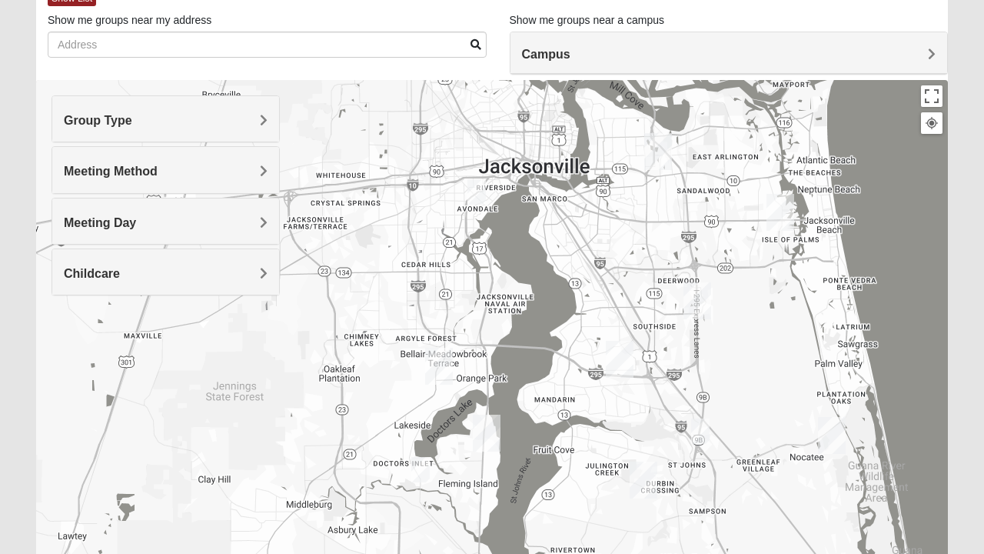
click at [426, 470] on img "Womens New 32068" at bounding box center [420, 470] width 31 height 38
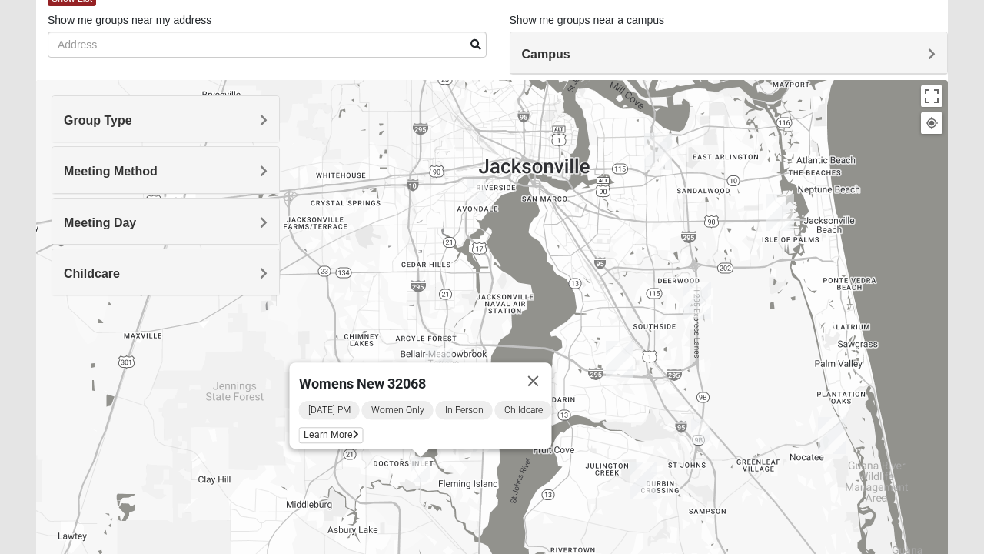
click at [319, 427] on span "Learn More" at bounding box center [331, 435] width 65 height 16
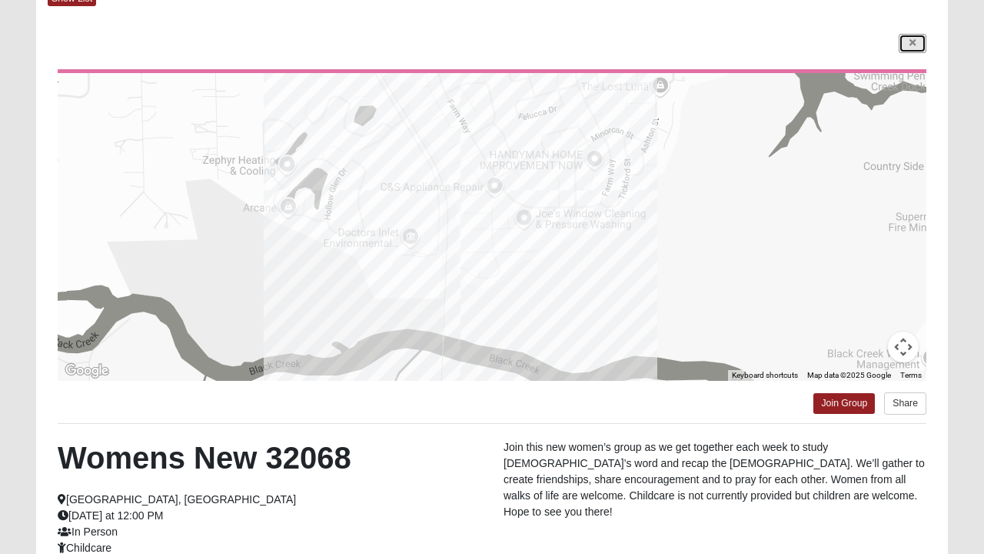
click at [912, 42] on icon at bounding box center [912, 42] width 6 height 9
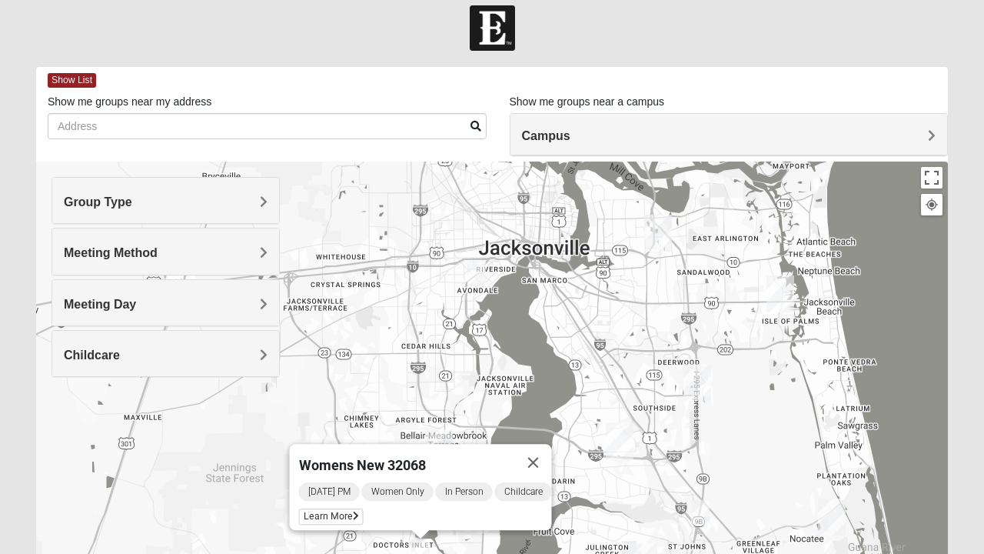
scroll to position [0, 0]
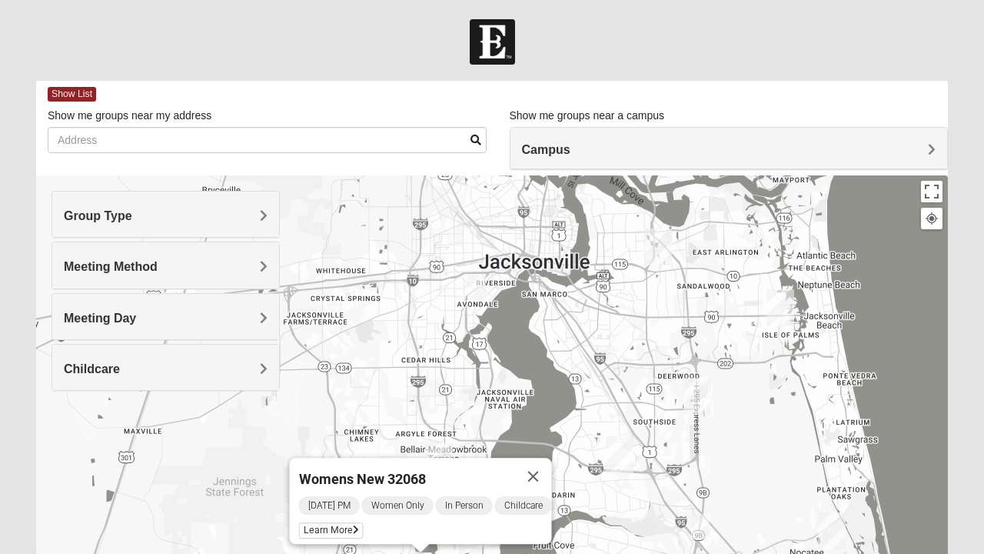
click at [464, 282] on img "Womens Ventura 32205" at bounding box center [476, 287] width 31 height 38
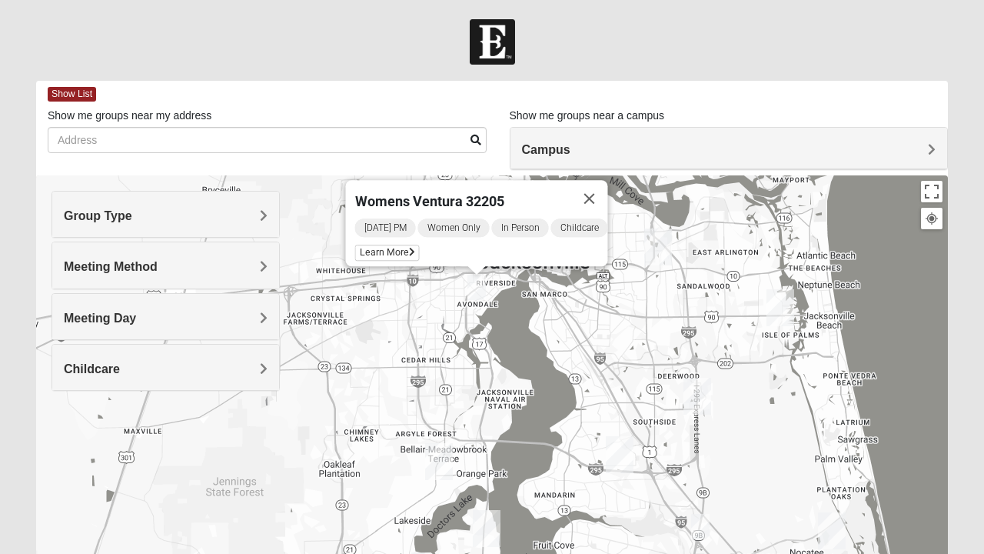
click at [470, 283] on img "Womens Ventura 32205" at bounding box center [476, 287] width 31 height 38
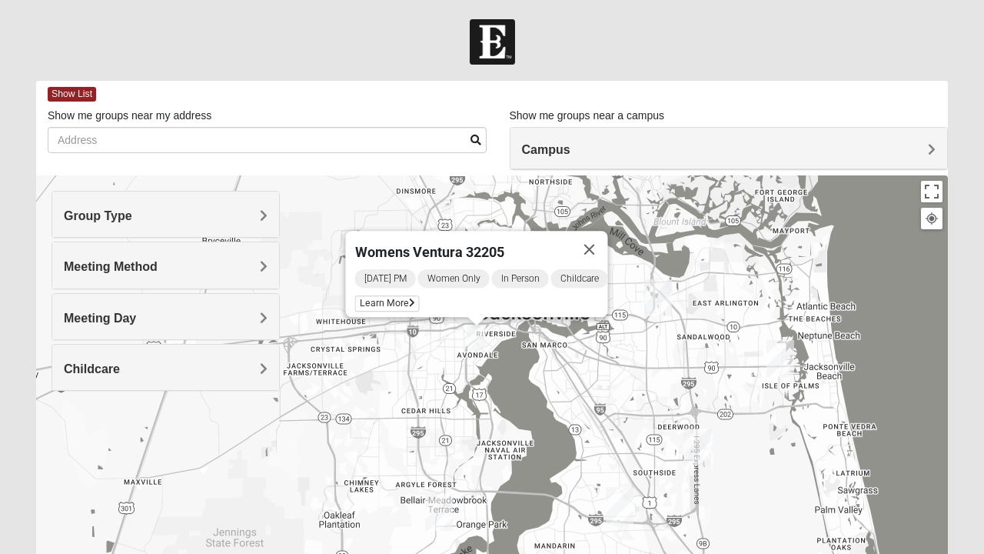
click at [374, 297] on span "Learn More" at bounding box center [387, 303] width 65 height 16
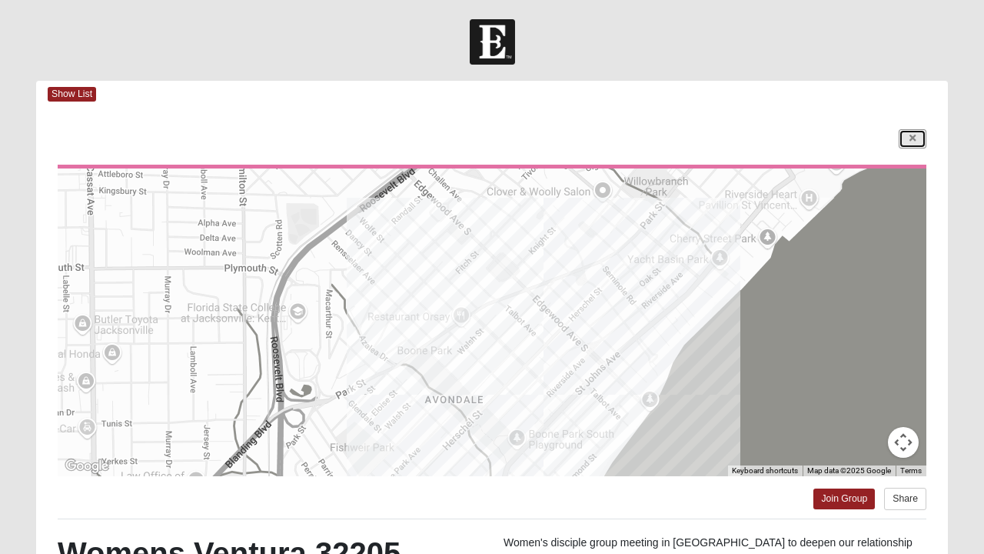
click at [912, 141] on icon at bounding box center [912, 138] width 6 height 9
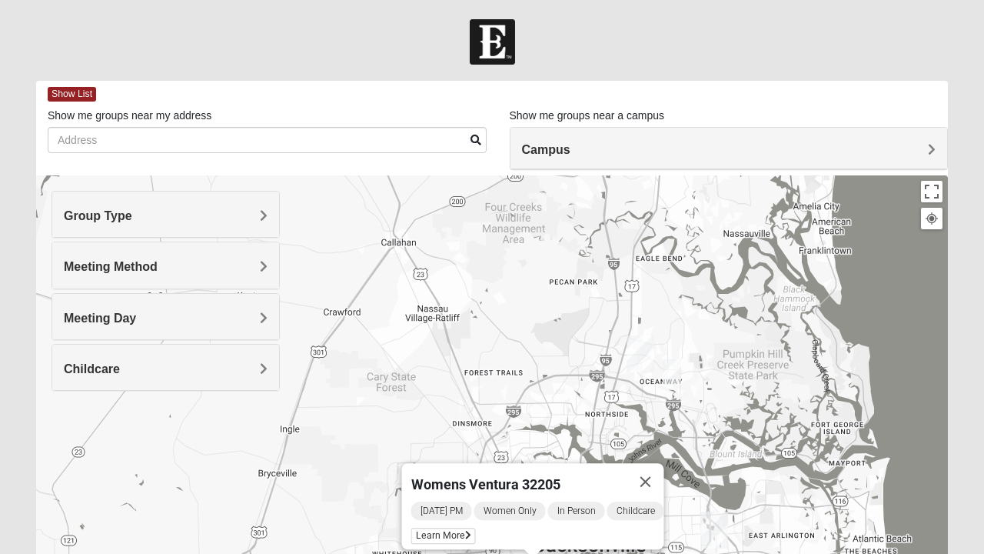
click at [667, 370] on img "Mixed Drew 32226" at bounding box center [672, 372] width 31 height 38
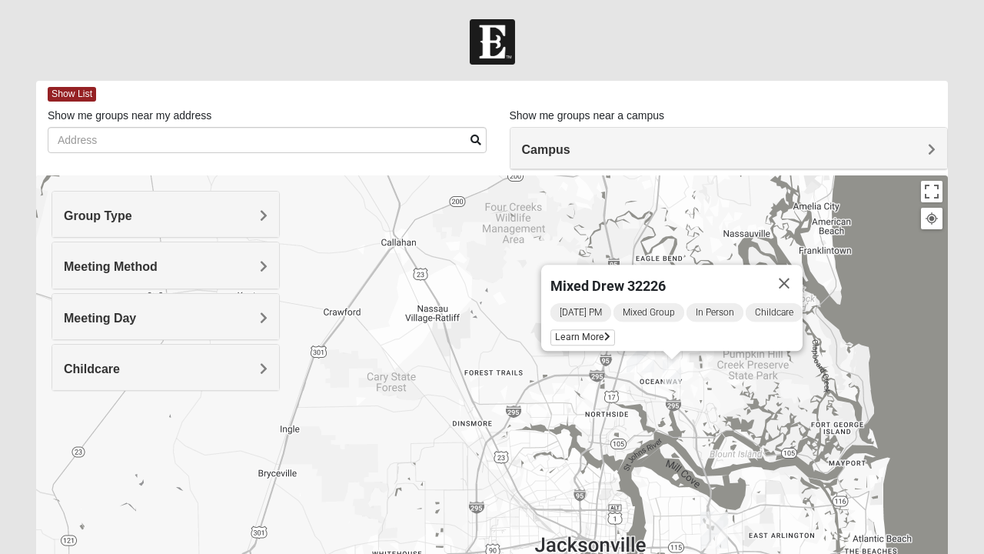
click at [663, 306] on span "Mixed Group" at bounding box center [648, 312] width 71 height 18
click at [651, 303] on span "Mixed Group" at bounding box center [648, 312] width 71 height 18
click at [650, 311] on span "Mixed Group" at bounding box center [648, 312] width 71 height 18
click at [658, 312] on span "Mixed Group" at bounding box center [648, 312] width 71 height 18
click at [564, 331] on span "Learn More" at bounding box center [582, 337] width 65 height 16
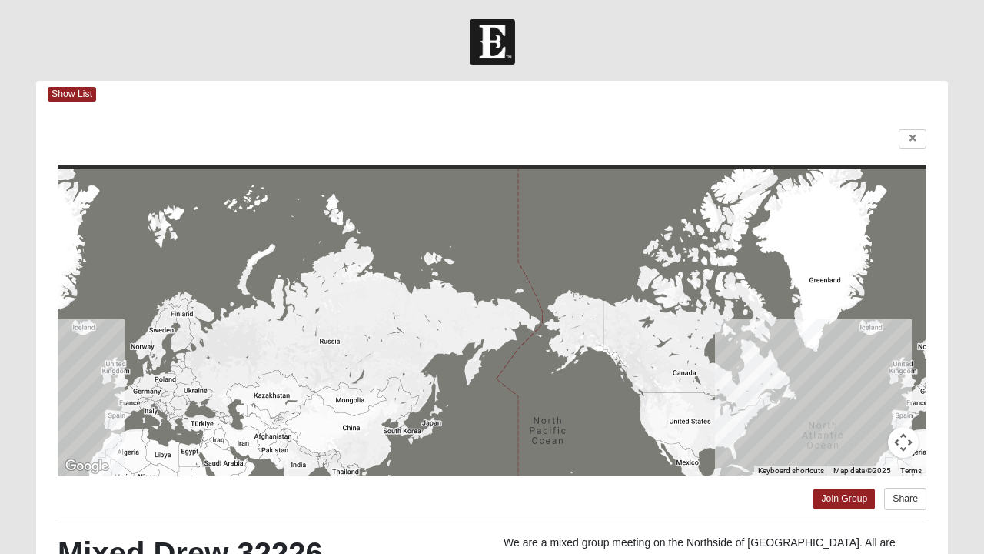
scroll to position [1, 0]
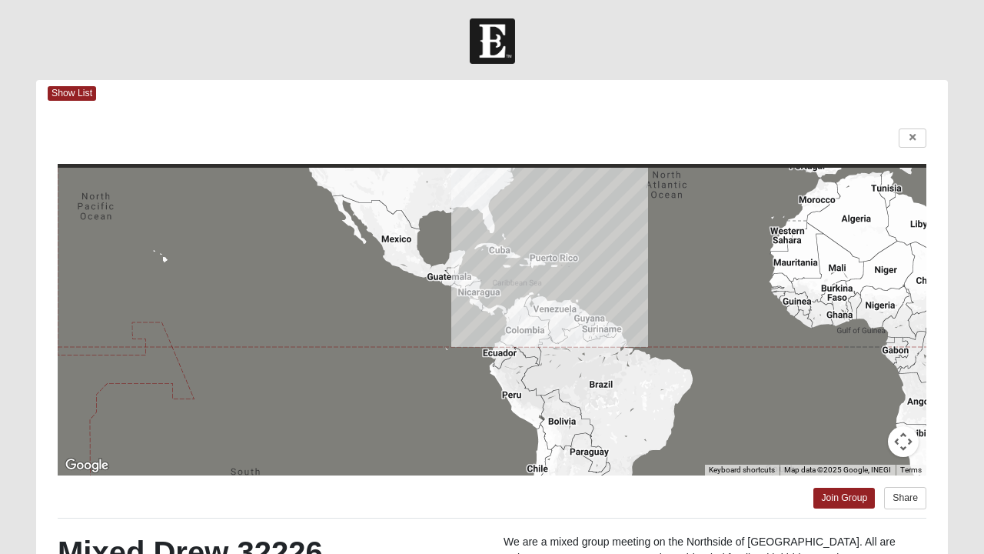
click at [876, 440] on div at bounding box center [492, 322] width 869 height 308
click at [906, 444] on button "Map camera controls" at bounding box center [903, 441] width 31 height 31
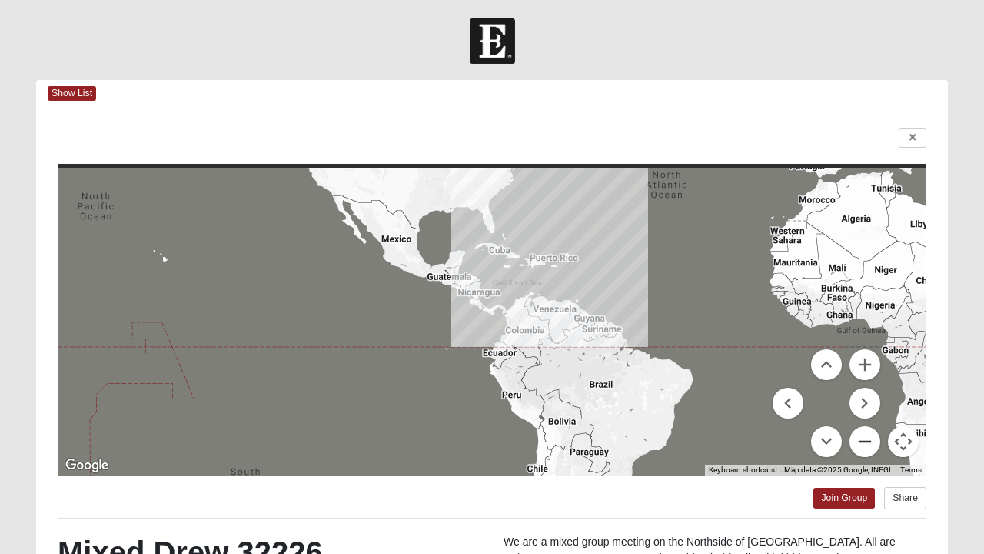
click at [857, 440] on button "Zoom out" at bounding box center [864, 441] width 31 height 31
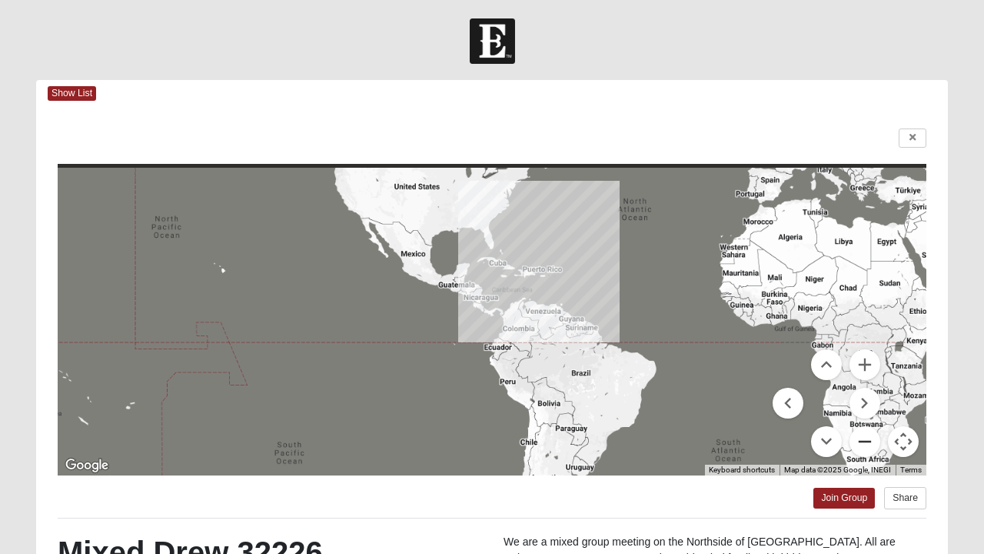
click at [867, 441] on button "Zoom out" at bounding box center [864, 441] width 31 height 31
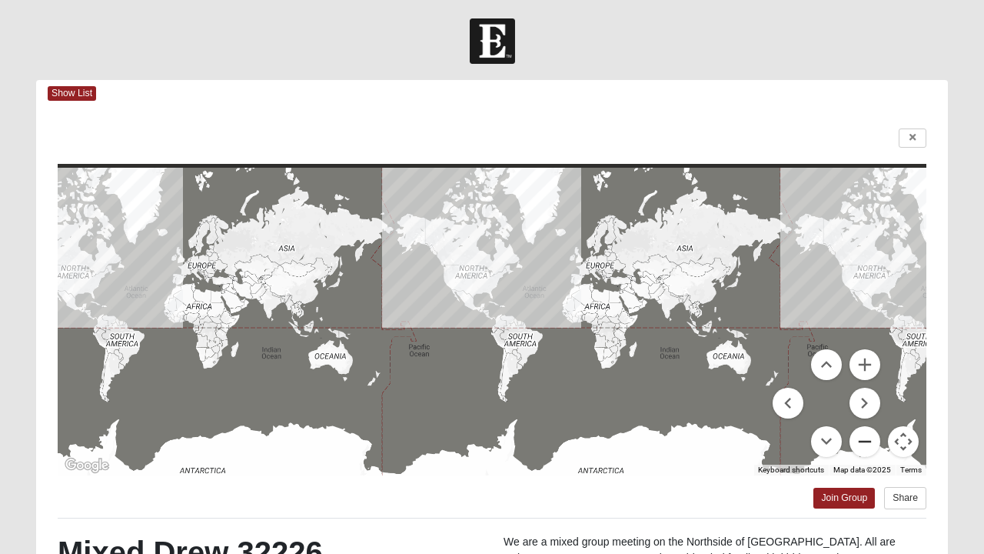
click at [861, 449] on button "Zoom out" at bounding box center [864, 441] width 31 height 31
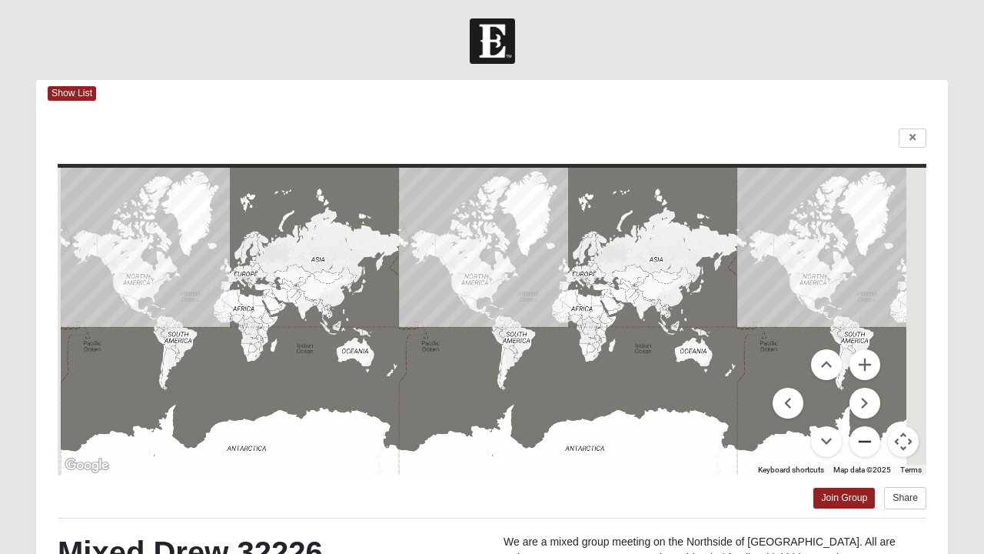
click at [866, 446] on button "Zoom out" at bounding box center [864, 441] width 31 height 31
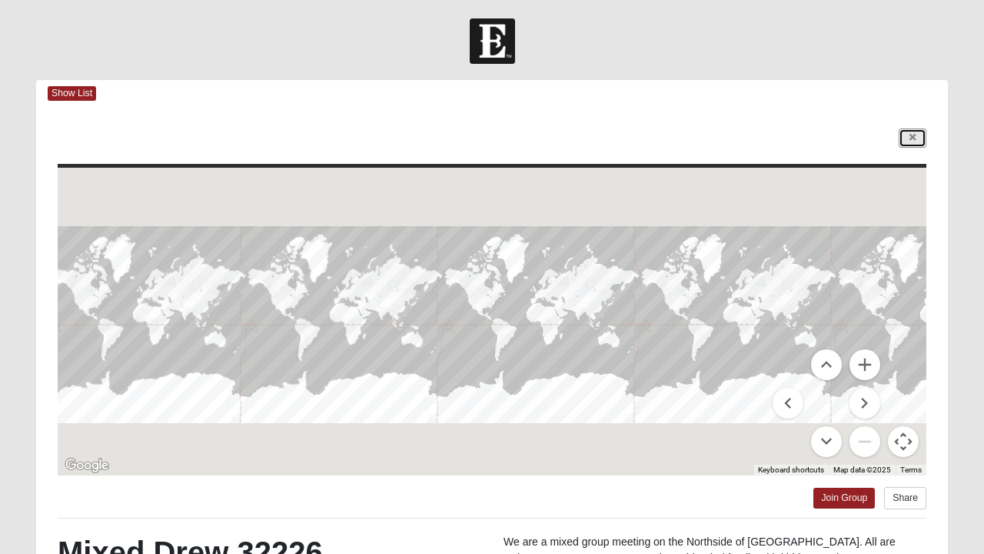
click at [915, 129] on link at bounding box center [913, 137] width 28 height 19
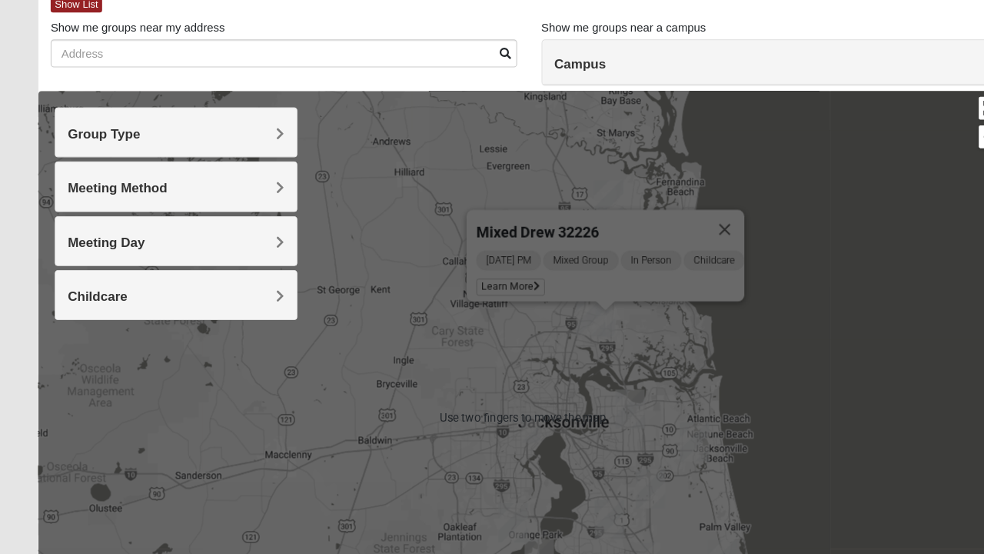
scroll to position [58, 0]
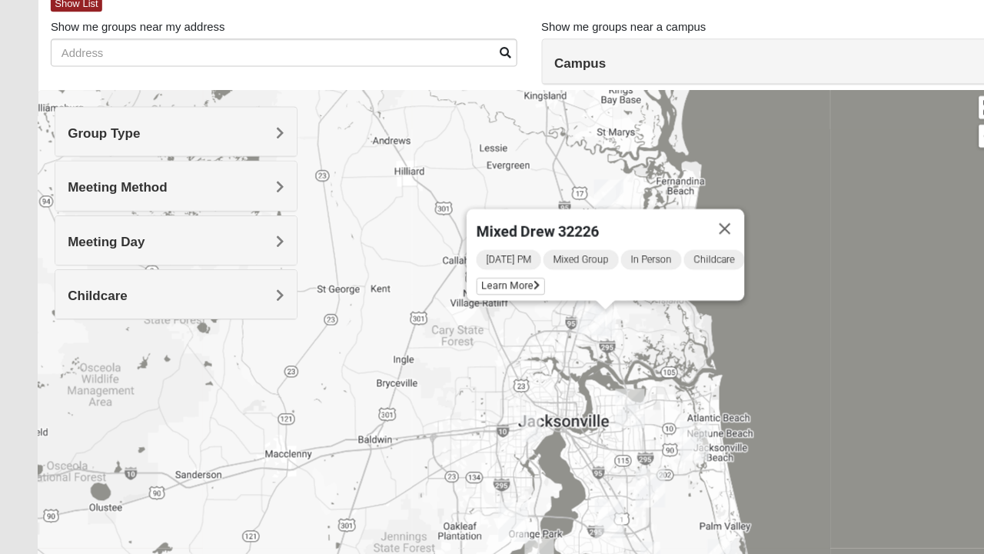
click at [396, 208] on div "Mixed Drew 32226 Wednesday PM Mixed Group In Person Childcare Learn More" at bounding box center [492, 424] width 912 height 615
click at [700, 239] on button "Close" at bounding box center [682, 246] width 37 height 37
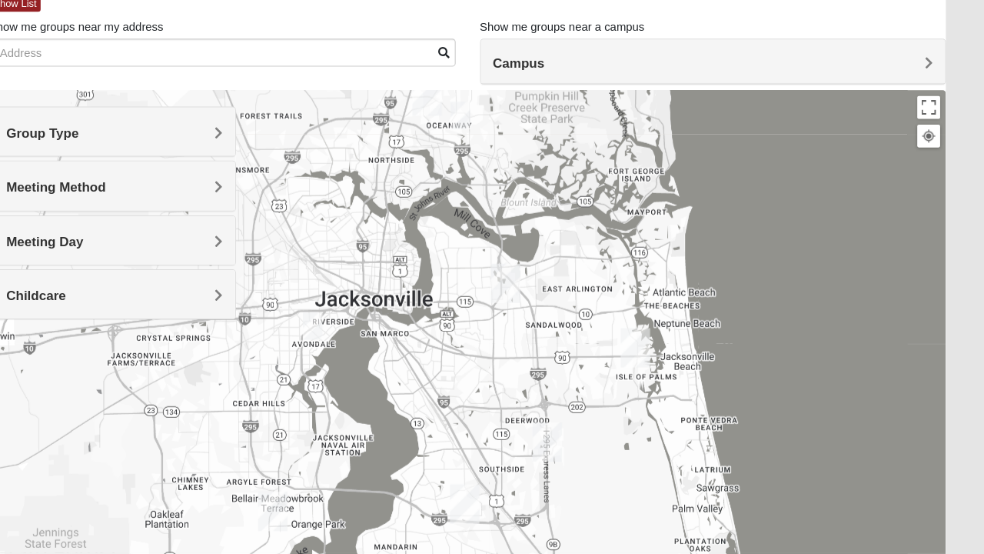
scroll to position [91, 0]
click at [713, 277] on div at bounding box center [492, 392] width 912 height 615
click at [725, 278] on div at bounding box center [492, 392] width 912 height 615
click at [723, 278] on div at bounding box center [492, 392] width 912 height 615
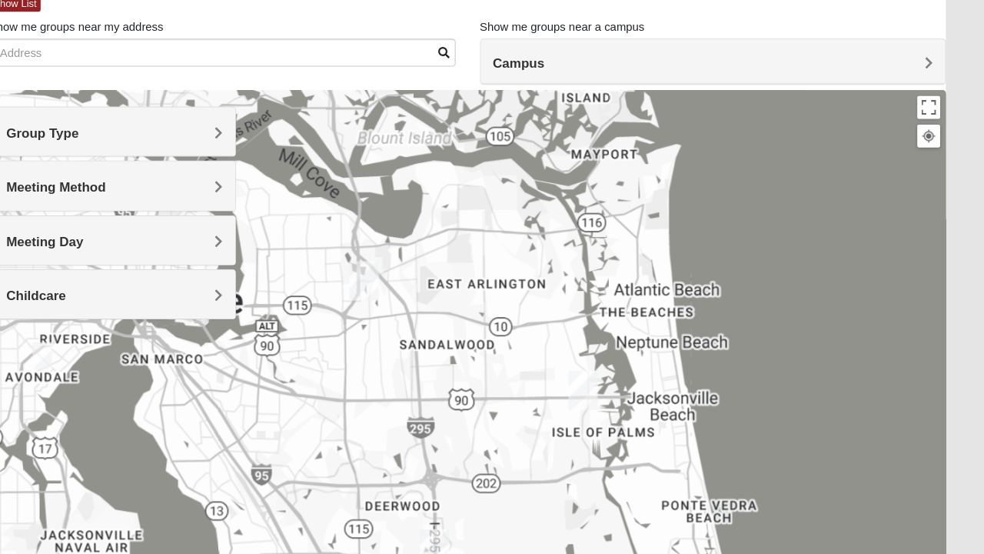
click at [726, 275] on div at bounding box center [492, 392] width 912 height 615
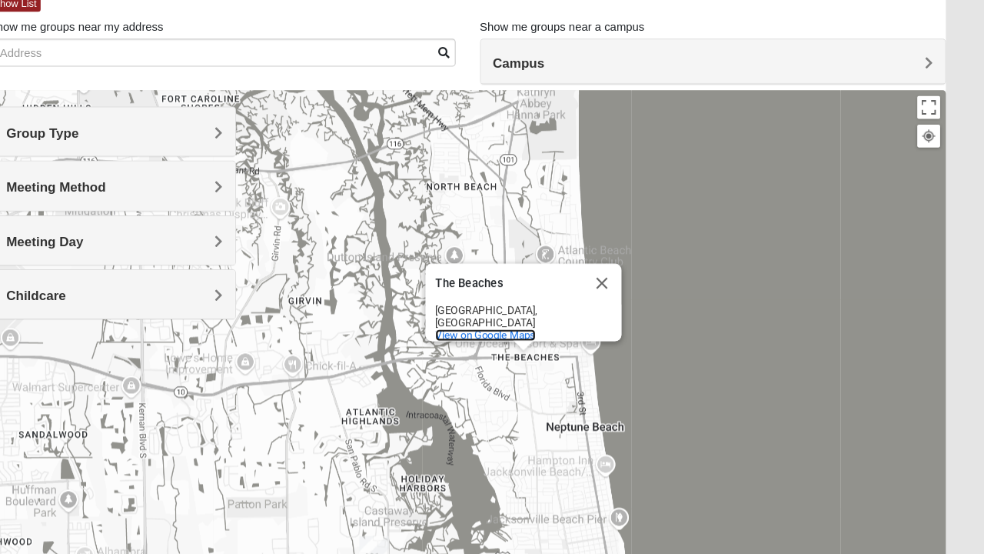
click at [519, 309] on span "View on Google Maps" at bounding box center [514, 315] width 95 height 12
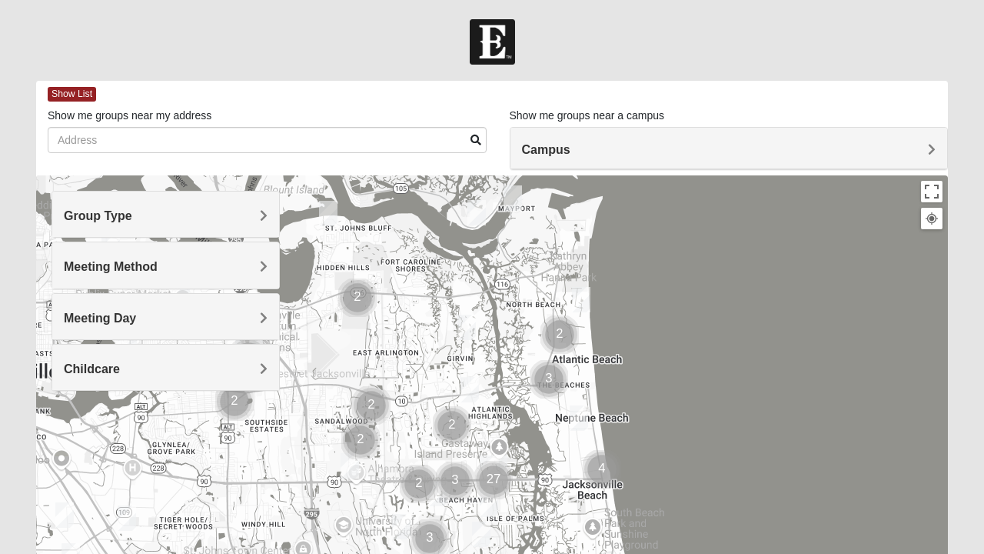
click at [198, 232] on div "Group Type" at bounding box center [165, 213] width 227 height 45
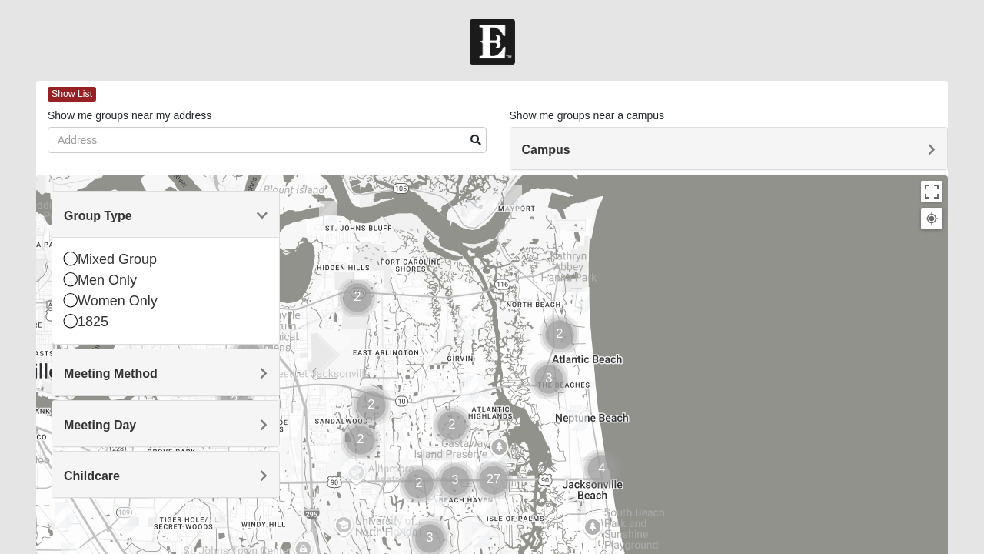
click at [123, 284] on div "Men Only" at bounding box center [166, 280] width 204 height 21
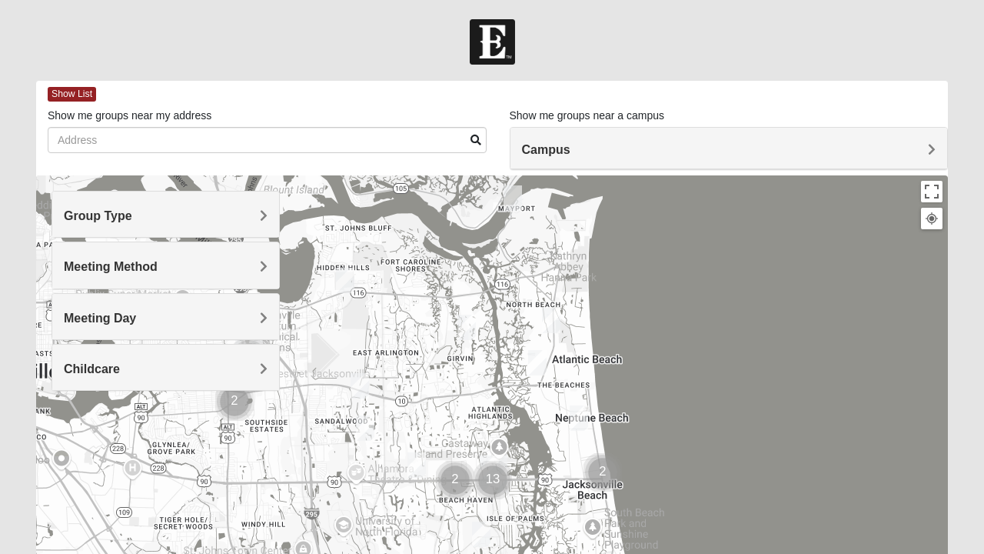
click at [601, 481] on img "Cluster of 2 groups" at bounding box center [602, 472] width 51 height 51
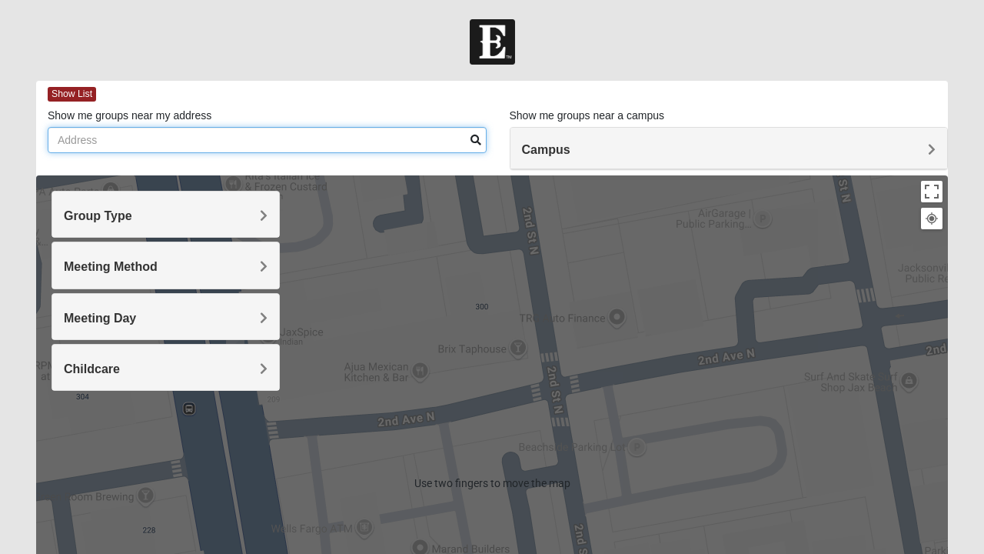
click at [309, 142] on input "Show me groups near my address" at bounding box center [267, 140] width 439 height 26
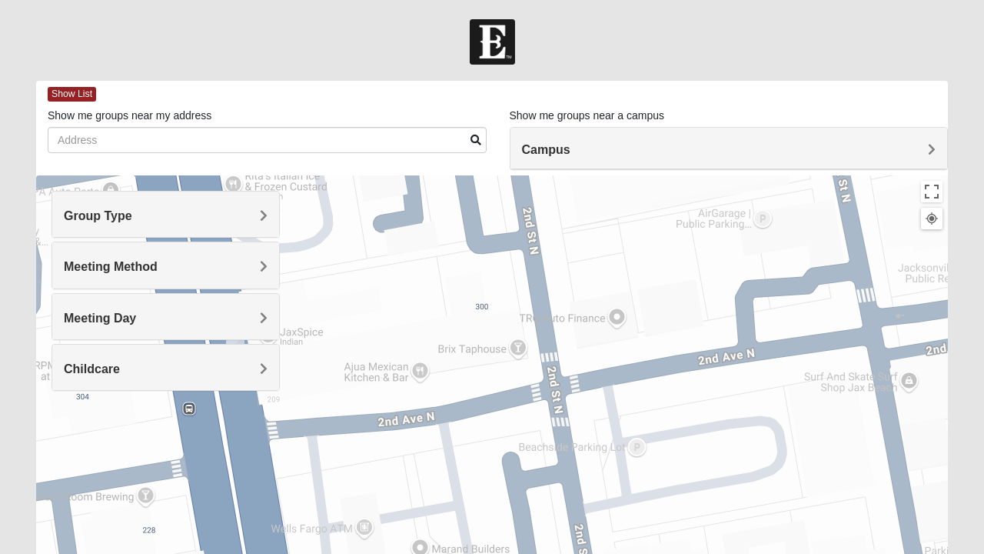
click at [132, 211] on span "Group Type" at bounding box center [98, 215] width 68 height 13
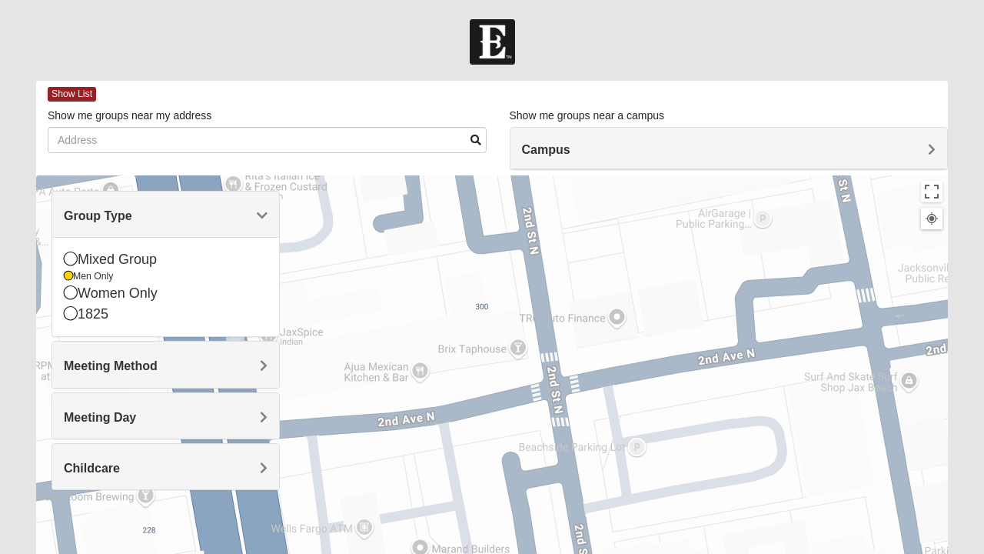
click at [69, 275] on icon at bounding box center [68, 275] width 9 height 9
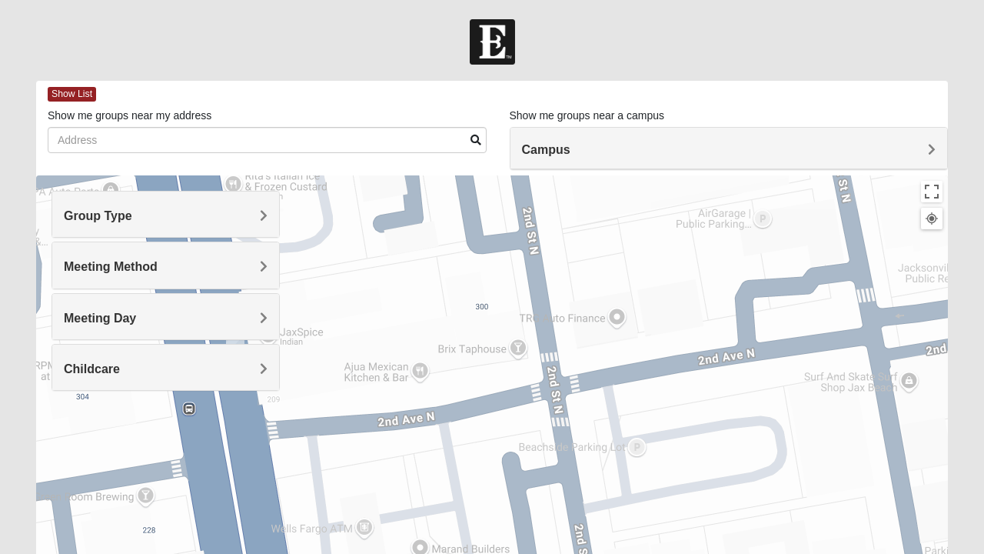
click at [117, 223] on h4 "Group Type" at bounding box center [166, 215] width 204 height 15
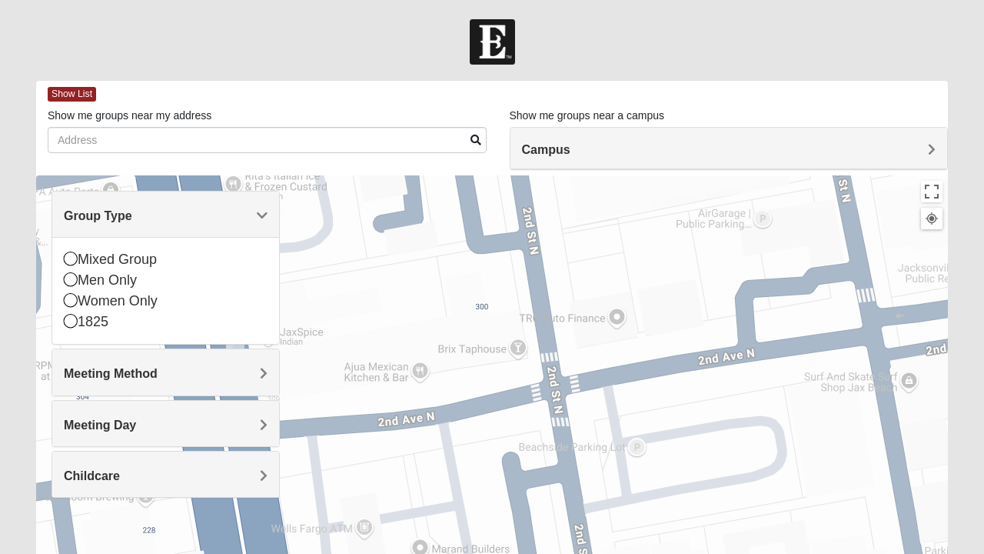
click at [77, 300] on icon at bounding box center [71, 300] width 14 height 14
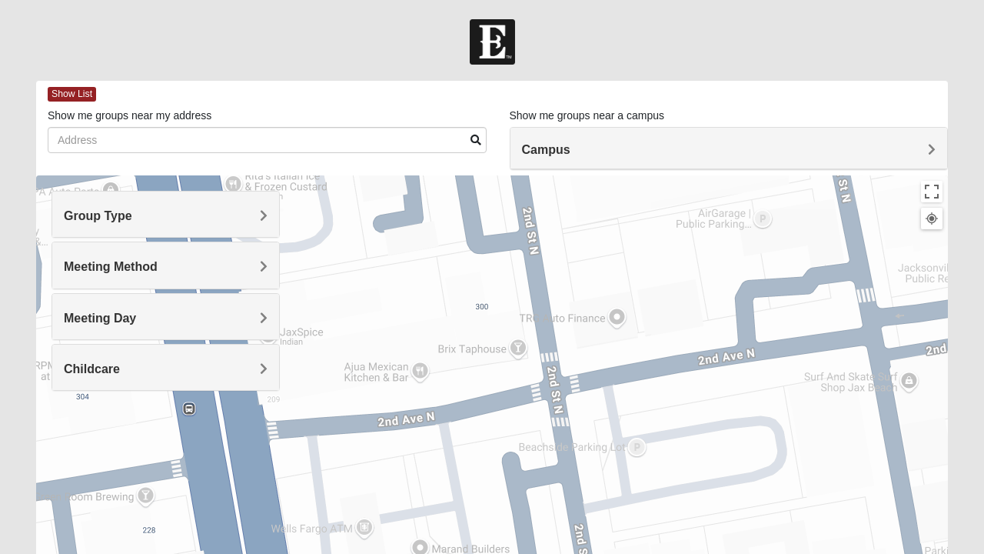
click at [248, 305] on div "Meeting Day" at bounding box center [165, 316] width 227 height 45
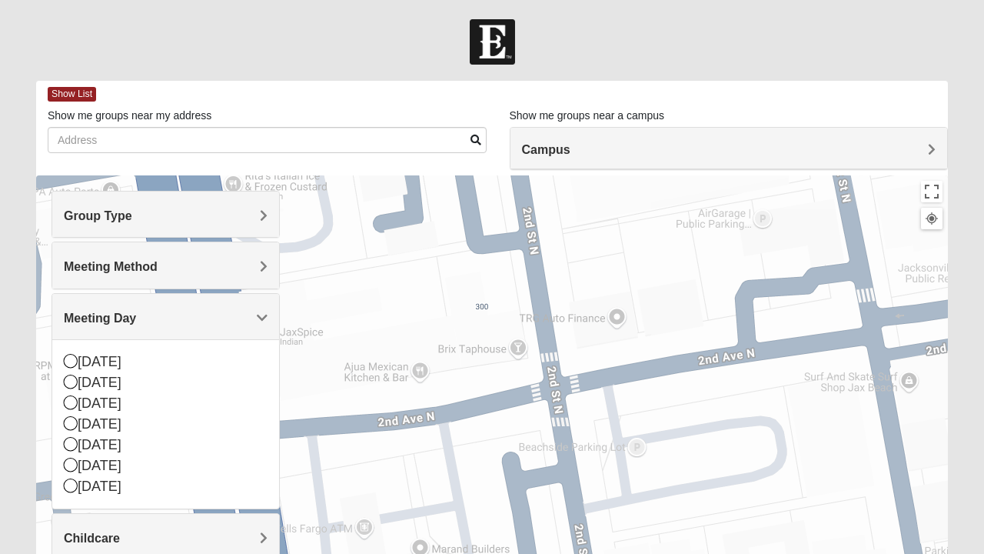
click at [246, 311] on h4 "Meeting Day" at bounding box center [166, 318] width 204 height 15
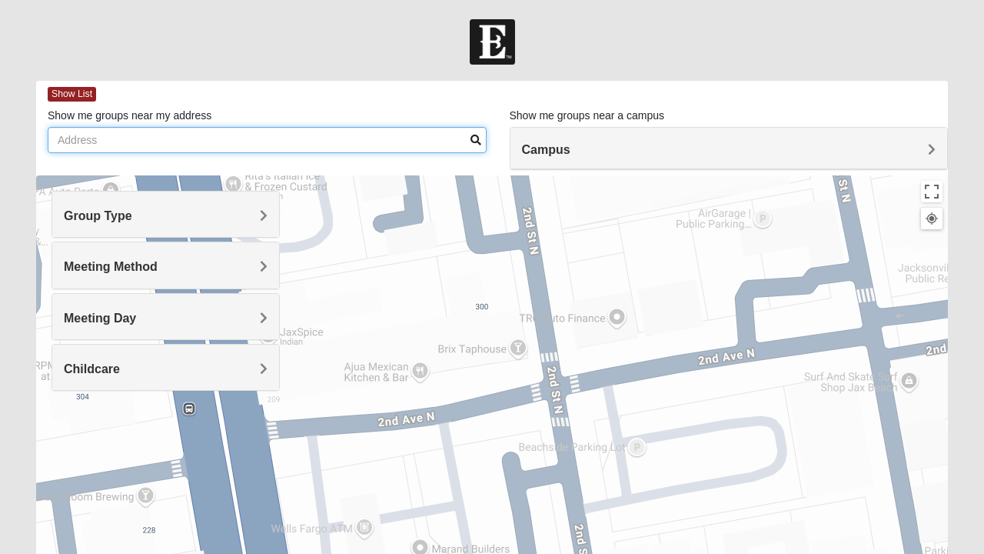
click at [295, 140] on input "Show me groups near my address" at bounding box center [267, 140] width 439 height 26
type input "32095"
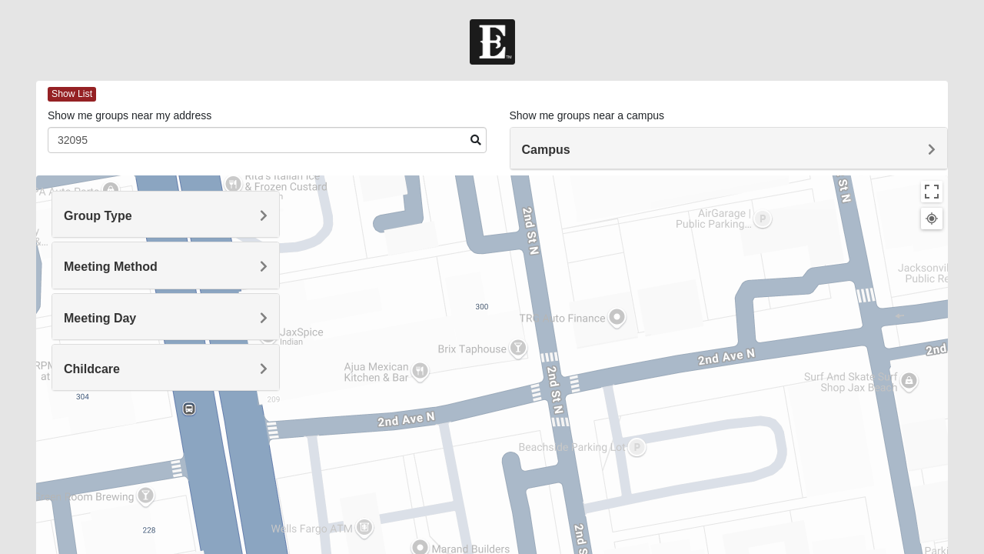
click at [475, 135] on span at bounding box center [475, 140] width 11 height 11
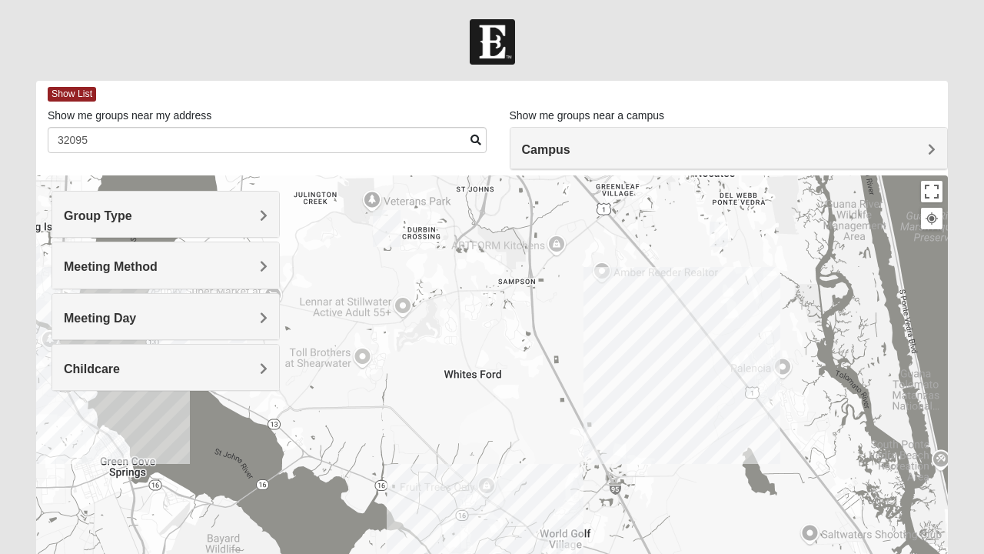
click at [724, 234] on img "Womens Sinclair 32081" at bounding box center [718, 234] width 31 height 38
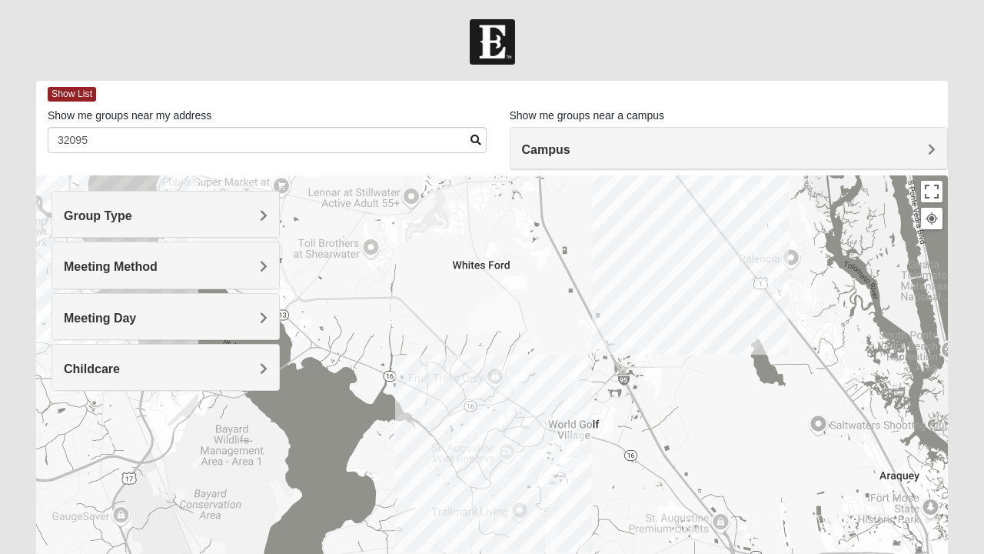
click at [582, 437] on img "Womens Shesterenko 32092" at bounding box center [575, 445] width 31 height 38
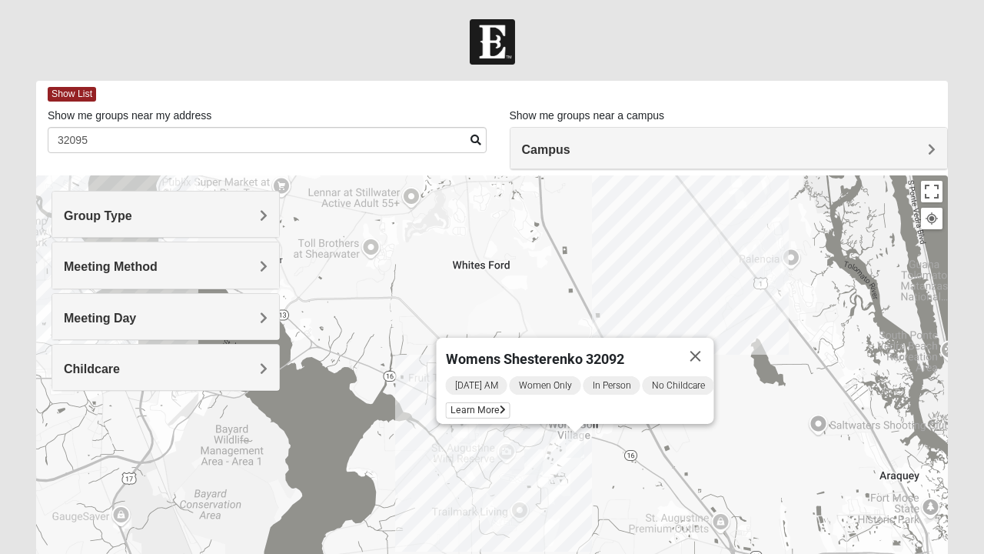
click at [537, 459] on img "Womens Dent/Edwards 32092" at bounding box center [533, 462] width 31 height 38
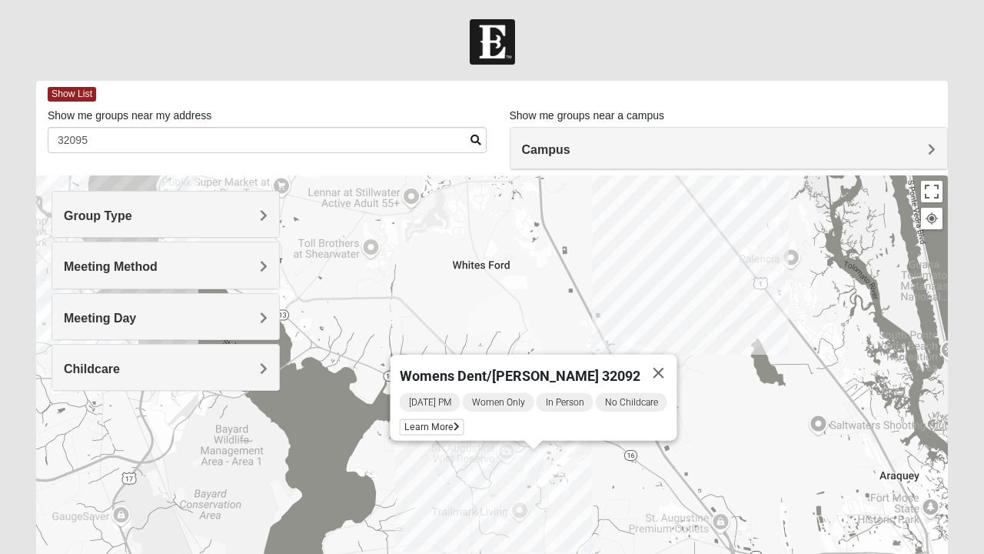
click at [586, 449] on img "Womens Shesterenko 32092" at bounding box center [575, 445] width 31 height 38
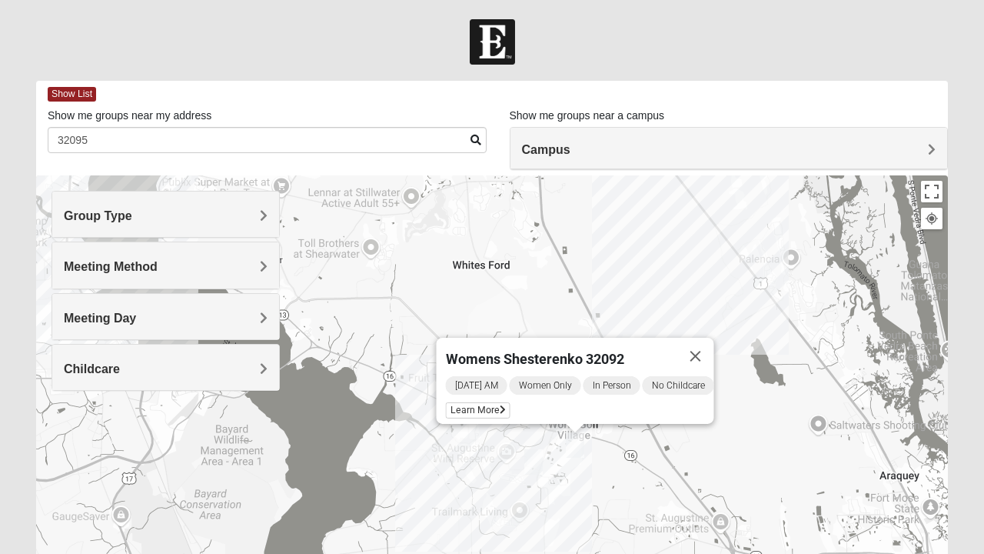
click at [487, 408] on span "Learn More" at bounding box center [478, 410] width 65 height 16
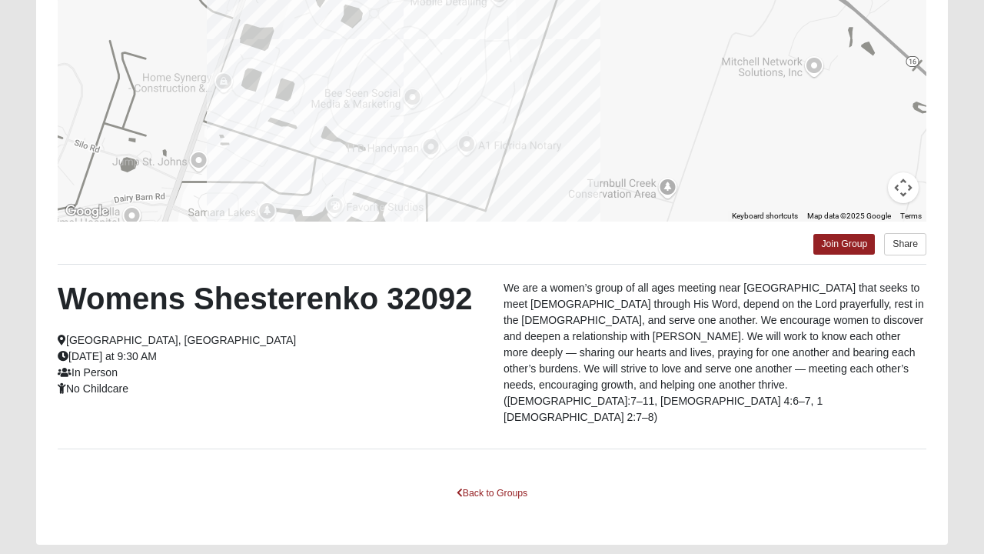
scroll to position [255, 0]
click at [856, 243] on link "Join Group" at bounding box center [844, 243] width 62 height 21
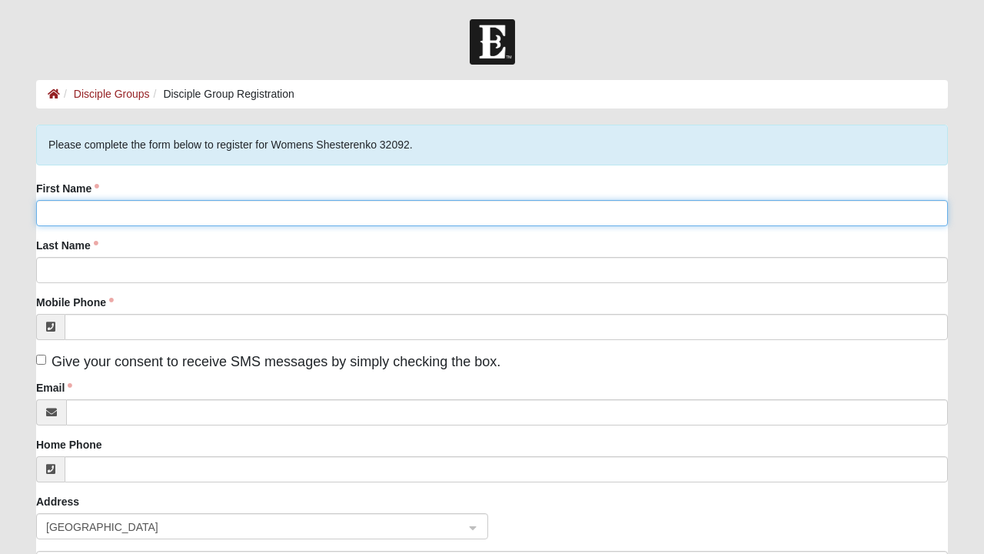
click at [755, 211] on input "First Name" at bounding box center [492, 213] width 912 height 26
type input "Katelyn"
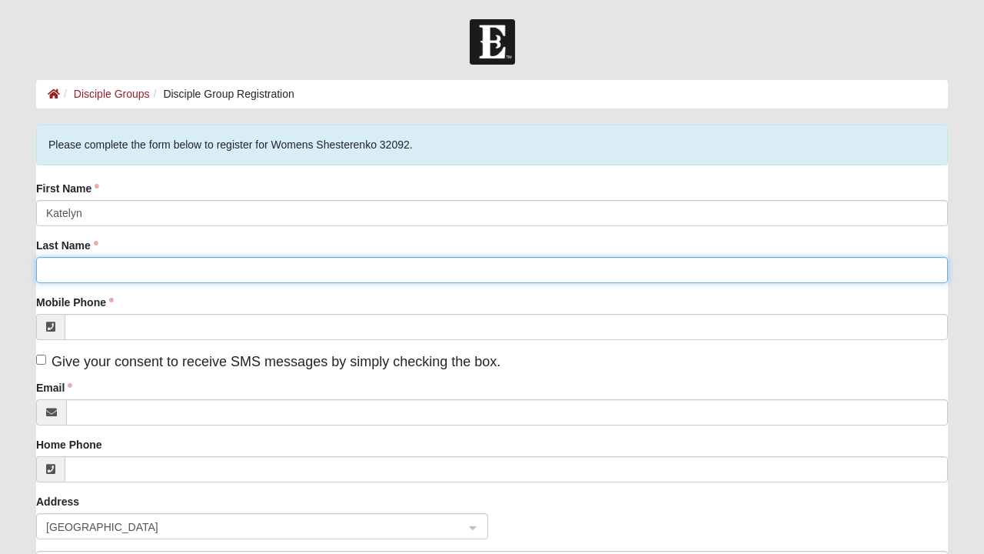
click at [212, 274] on input "Last Name" at bounding box center [492, 270] width 912 height 26
type input "[PERSON_NAME]"
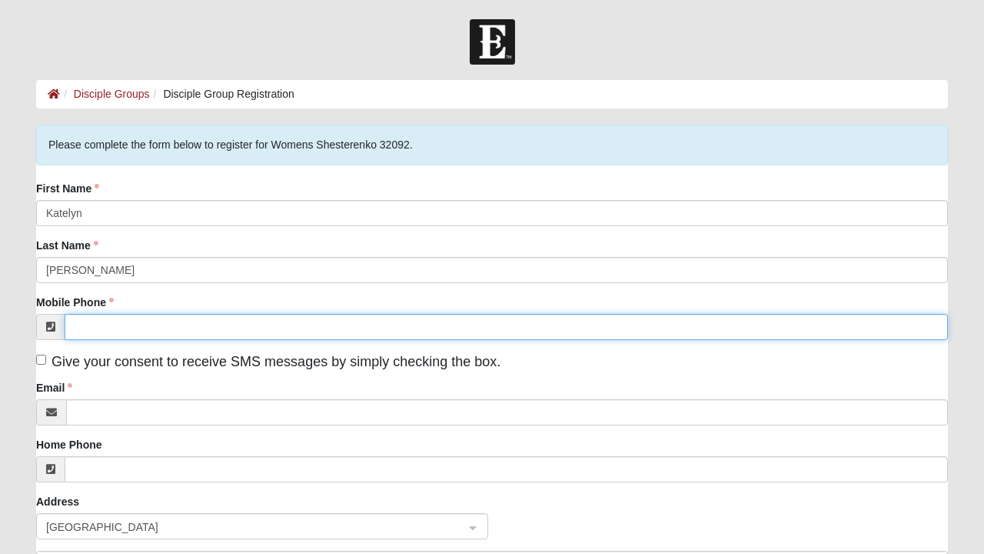
click at [247, 329] on input "Mobile Phone" at bounding box center [506, 327] width 883 height 26
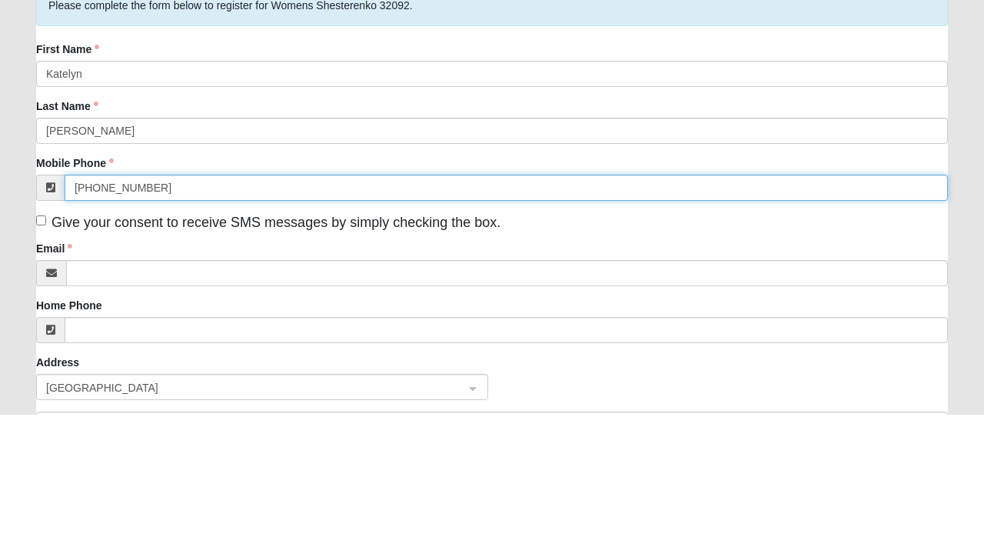
type input "[PHONE_NUMBER]"
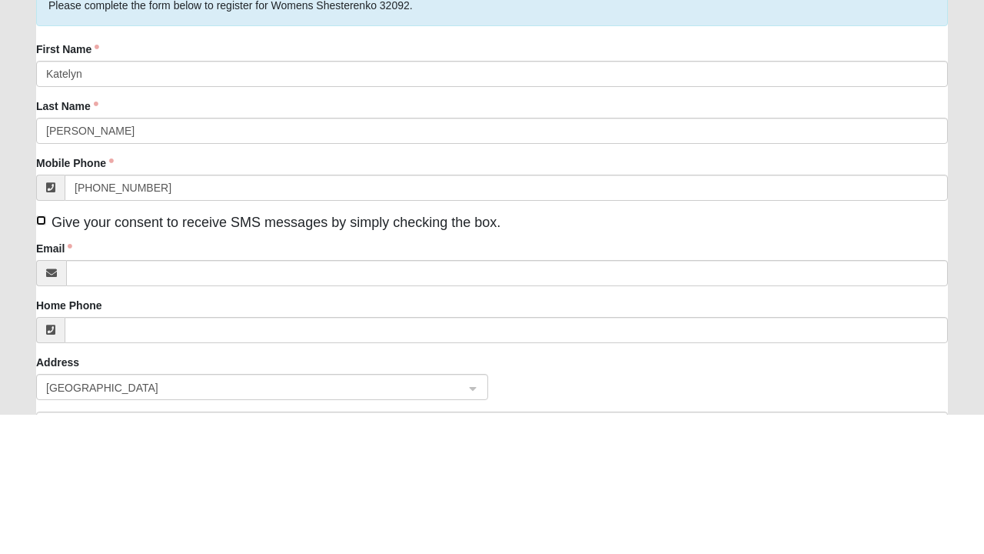
click at [43, 362] on input "Give your consent to receive SMS messages by simply checking the box." at bounding box center [41, 359] width 10 height 10
checkbox input "true"
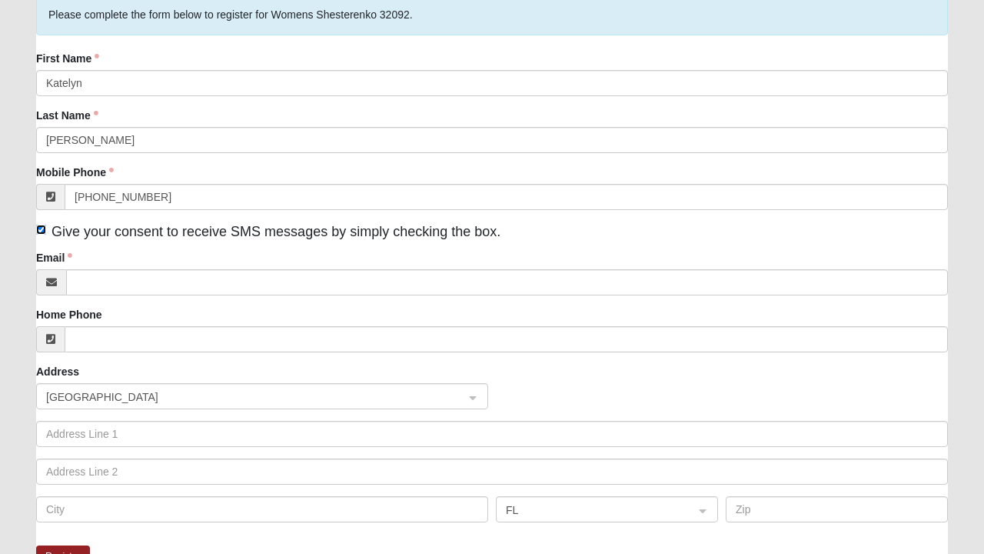
scroll to position [131, 0]
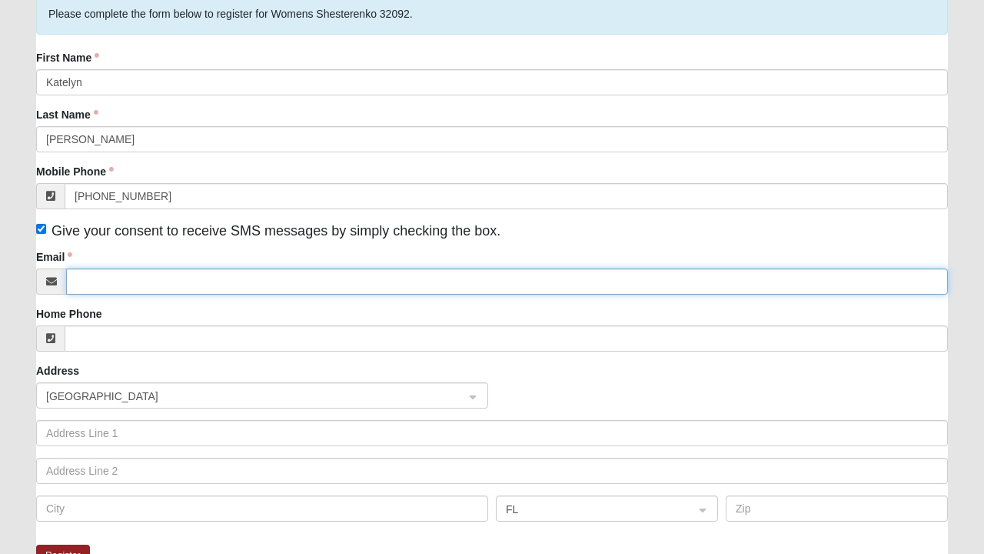
click at [308, 275] on input "Email" at bounding box center [507, 281] width 882 height 26
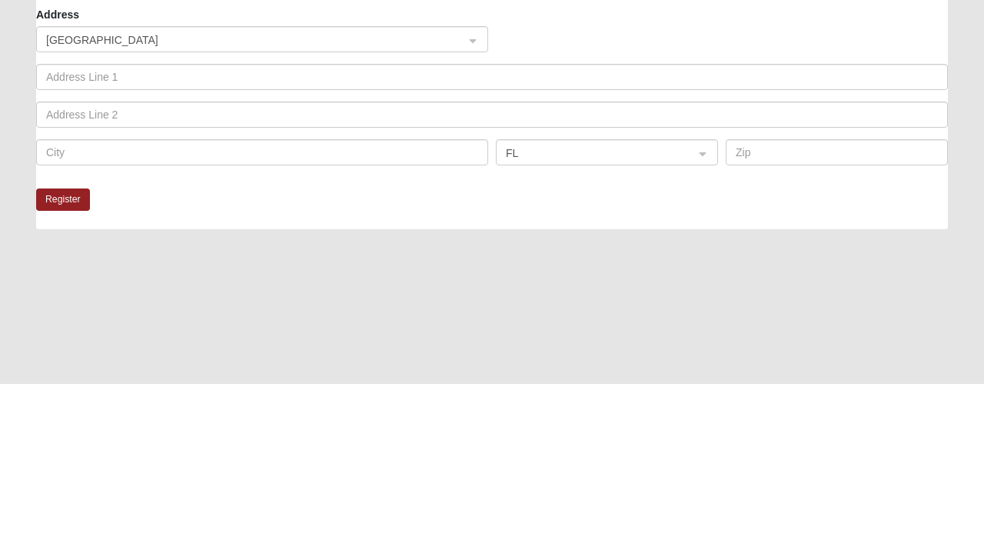
scroll to position [317, 0]
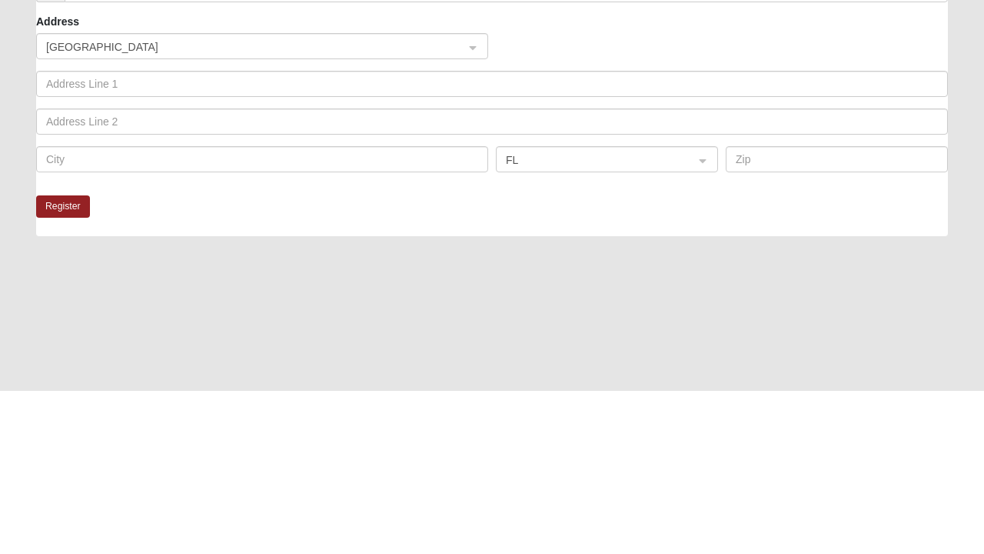
type input "Kdrauszewski@gmail.com"
click at [68, 374] on button "Register" at bounding box center [63, 369] width 54 height 22
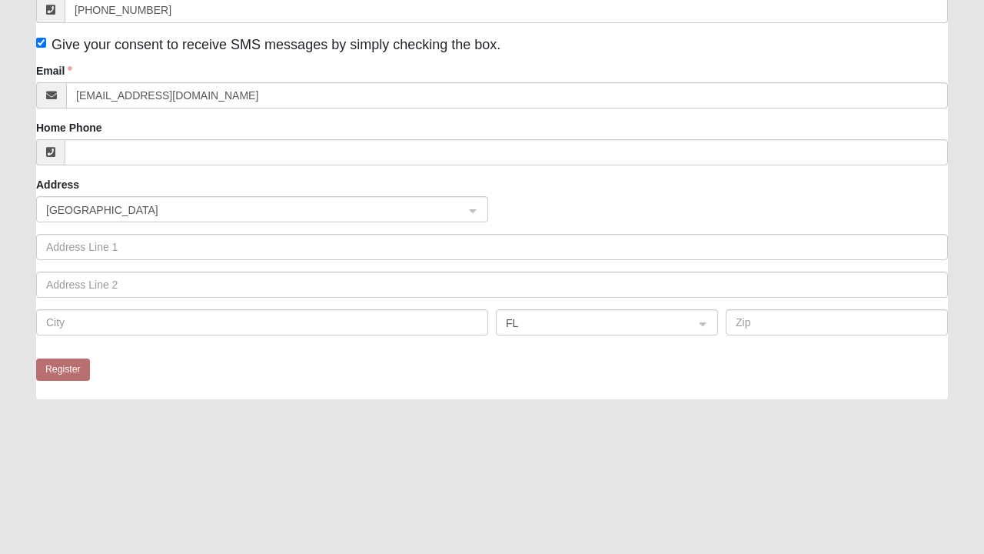
scroll to position [0, 0]
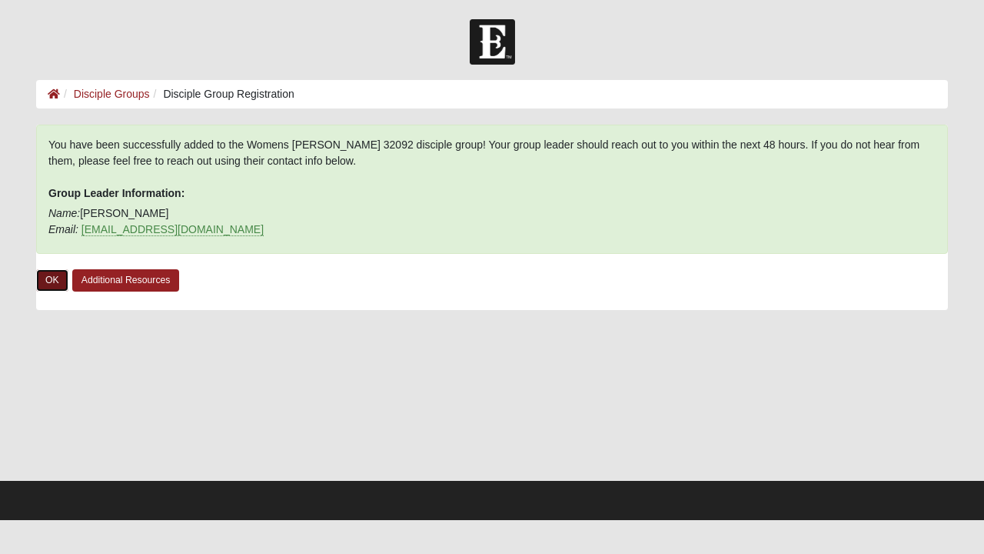
click at [51, 288] on link "OK" at bounding box center [52, 280] width 32 height 22
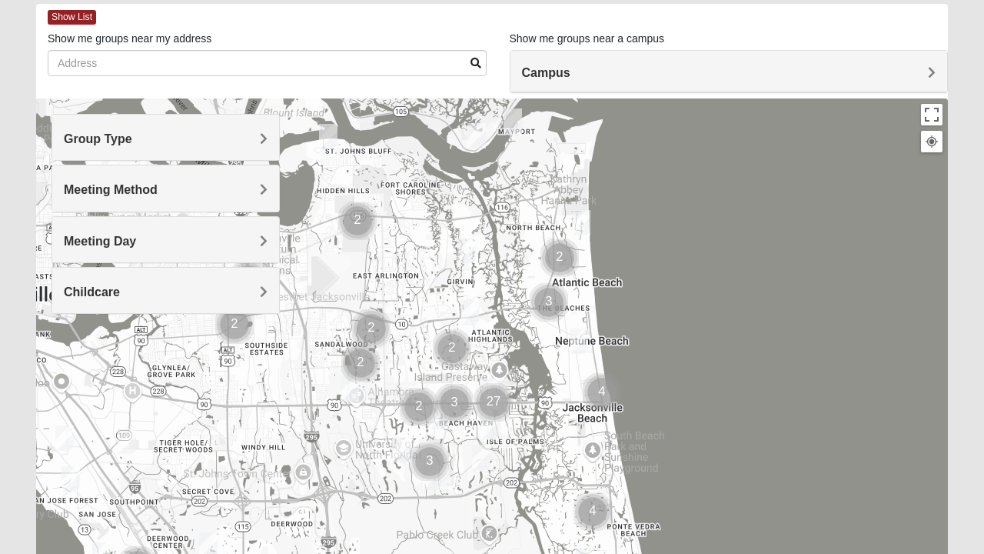
scroll to position [80, 0]
